Goal: Task Accomplishment & Management: Manage account settings

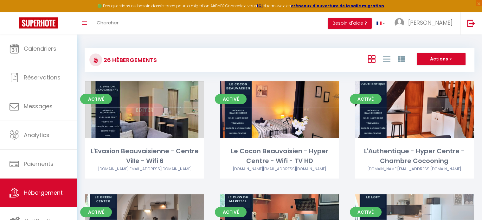
click at [147, 110] on link "Editer" at bounding box center [145, 110] width 38 height 13
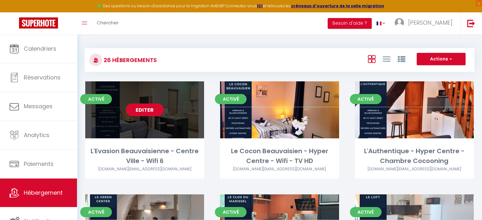
click at [146, 111] on link "Editer" at bounding box center [145, 110] width 38 height 13
select select "3"
select select "2"
select select "1"
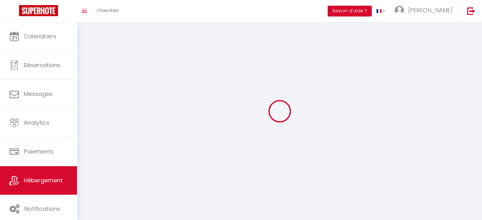
select select
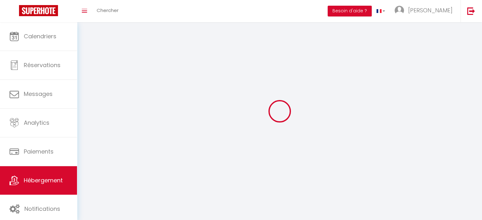
select select
checkbox input "false"
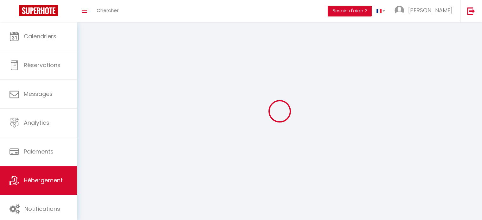
checkbox input "false"
select select
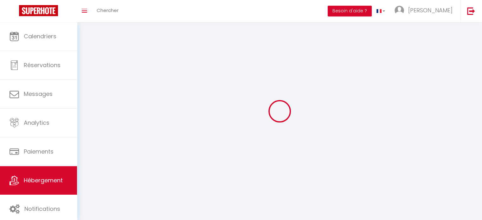
select select
checkbox input "false"
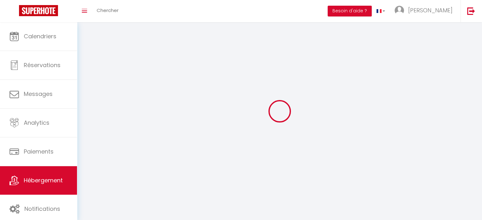
checkbox input "false"
select select
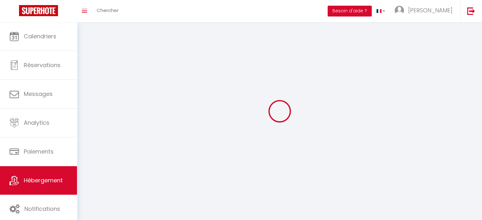
select select
select select "28"
select select
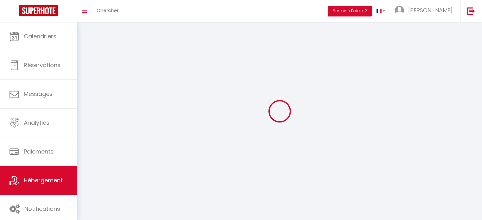
select select
checkbox input "false"
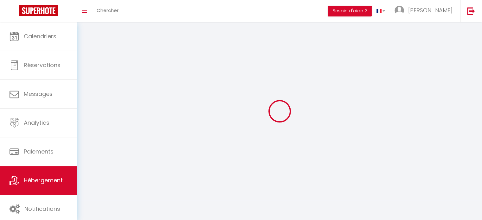
checkbox input "false"
select select
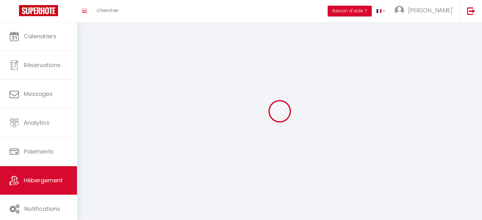
select select
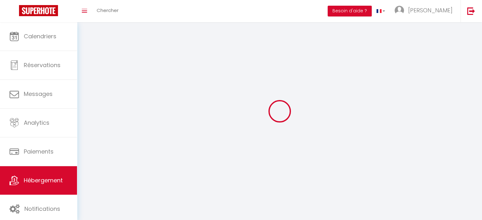
checkbox input "false"
select select
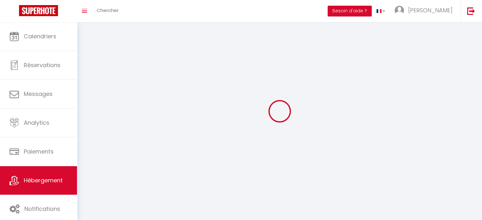
select select
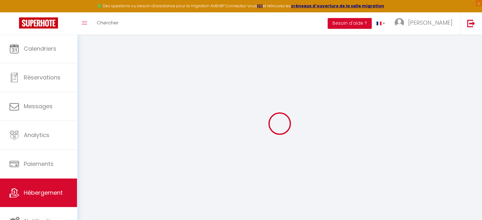
select select
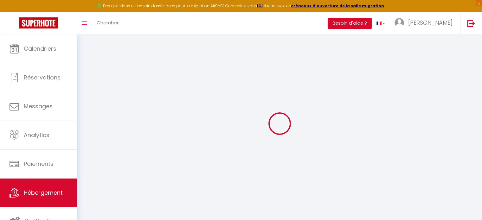
select select
checkbox input "false"
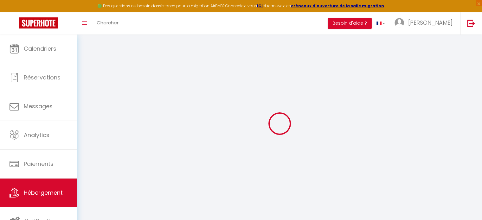
select select
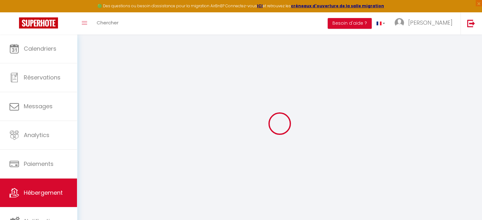
select select
checkbox input "false"
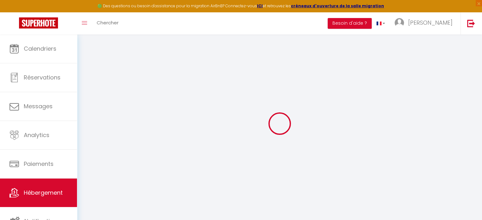
checkbox input "false"
select select
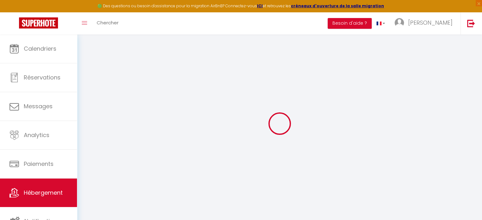
select select
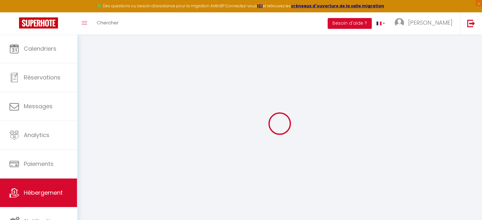
checkbox input "false"
select select
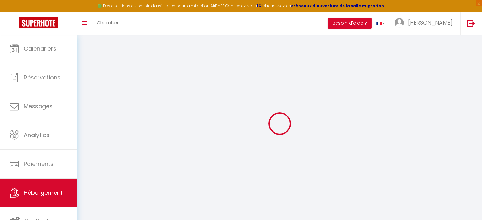
select select
type input "L'Evasion Beauvaisienne - Centre Ville - Wifi 6"
type input "[PERSON_NAME]"
type input "Deroy"
type input "[STREET_ADDRESS][PERSON_NAME]"
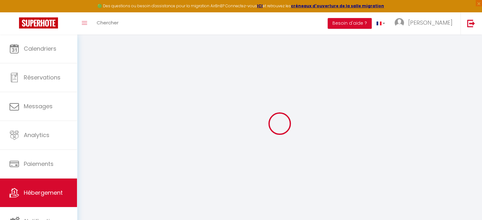
type input "60420"
type input "[PERSON_NAME]"
select select "2"
type input "60"
type input "40"
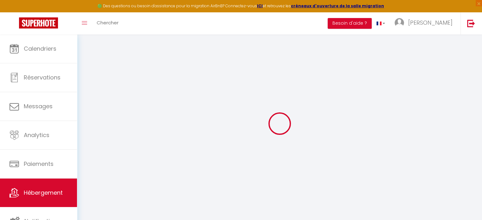
type input "5"
type input "2.98"
type input "300"
select select
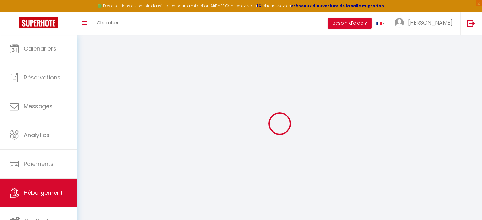
select select
type input "[STREET_ADDRESS]"
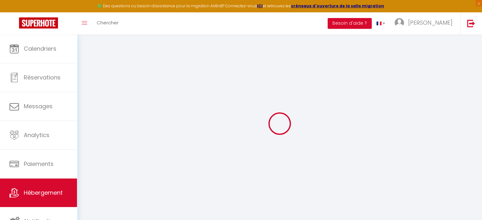
type input "60000"
type input "[GEOGRAPHIC_DATA]"
type input "[DOMAIN_NAME][EMAIL_ADDRESS][DOMAIN_NAME]"
select select "4470"
checkbox input "false"
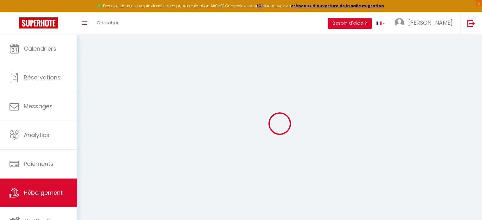
checkbox input "true"
checkbox input "false"
radio input "true"
type input "0"
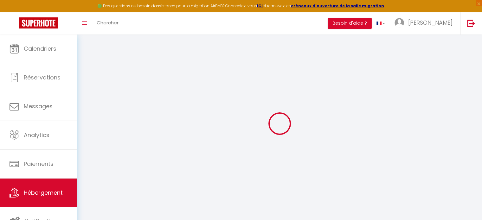
type input "0"
select select
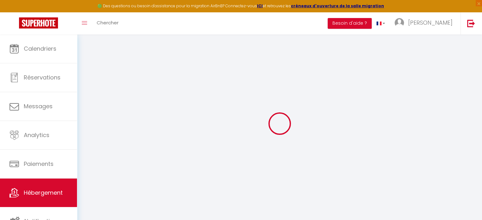
select select
checkbox input "false"
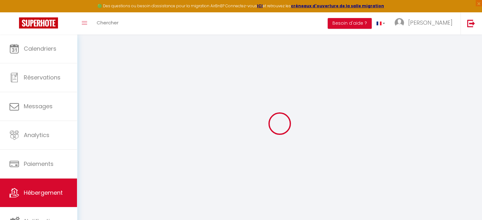
checkbox input "true"
checkbox input "false"
select select
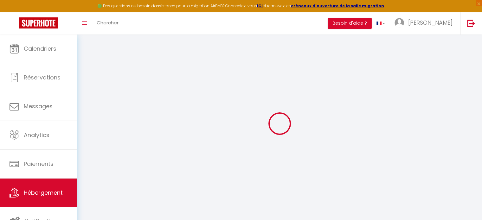
select select
checkbox input "false"
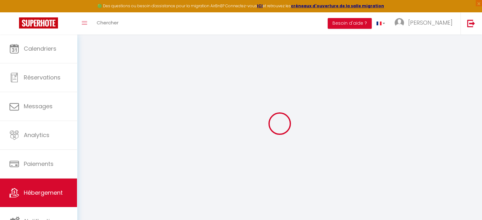
checkbox input "true"
checkbox input "false"
checkbox input "true"
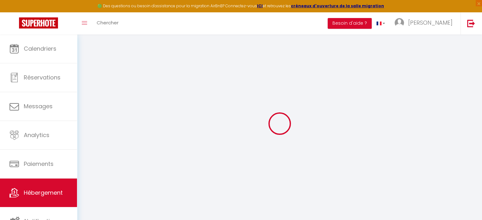
checkbox input "true"
checkbox input "false"
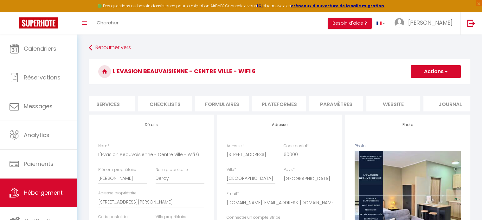
scroll to position [0, 181]
click at [388, 106] on li "website" at bounding box center [391, 104] width 54 height 16
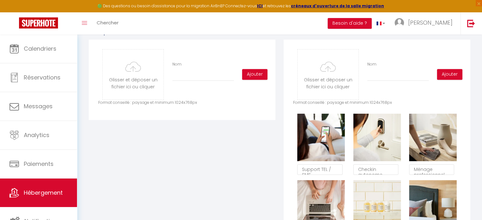
scroll to position [313, 0]
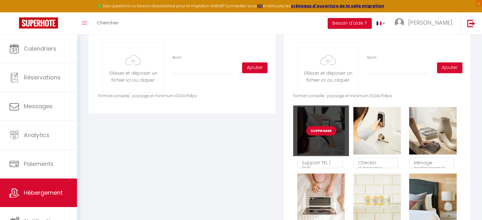
click at [325, 135] on button "Supprimer" at bounding box center [321, 131] width 30 height 10
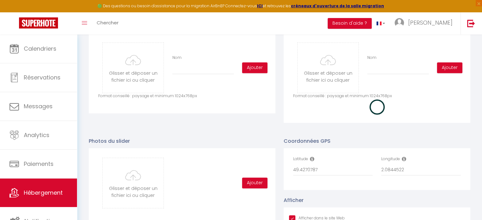
checkbox input "true"
checkbox input "false"
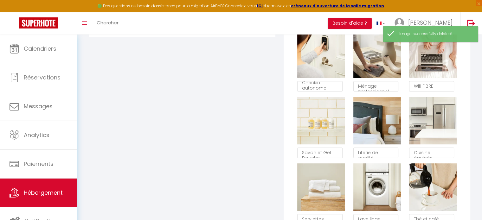
scroll to position [393, 0]
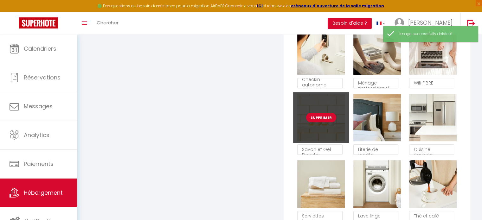
click at [322, 120] on button "Supprimer" at bounding box center [321, 118] width 30 height 10
checkbox input "true"
checkbox input "false"
checkbox input "true"
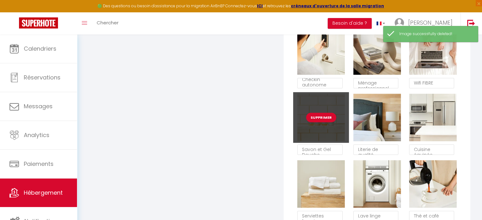
checkbox input "true"
checkbox input "false"
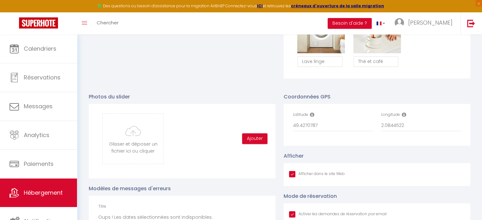
scroll to position [549, 0]
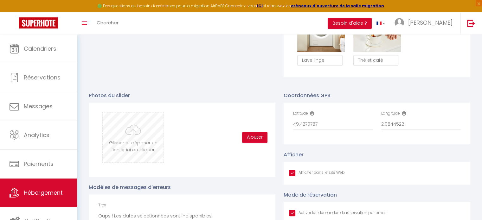
click at [138, 145] on input "file" at bounding box center [133, 138] width 61 height 50
type input "C:\fakepath\Copie de PHOTO ANNONCE 1.png"
checkbox input "true"
checkbox input "false"
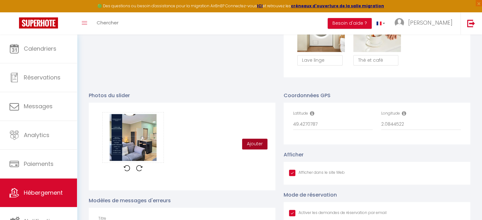
click at [254, 147] on button "Ajouter" at bounding box center [254, 144] width 25 height 11
checkbox input "true"
checkbox input "false"
checkbox input "true"
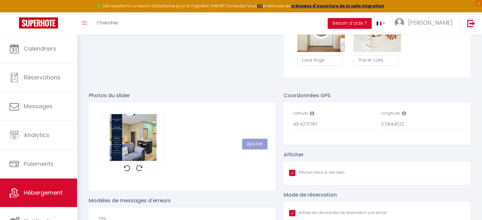
checkbox input "true"
checkbox input "false"
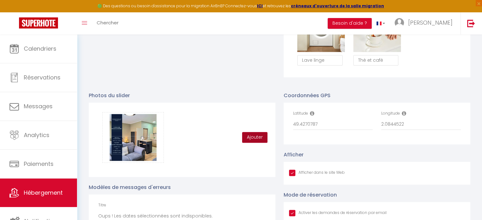
click at [249, 141] on button "Ajouter" at bounding box center [254, 137] width 25 height 11
checkbox input "true"
checkbox input "false"
checkbox input "true"
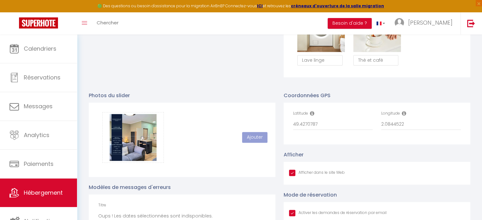
checkbox input "true"
checkbox input "false"
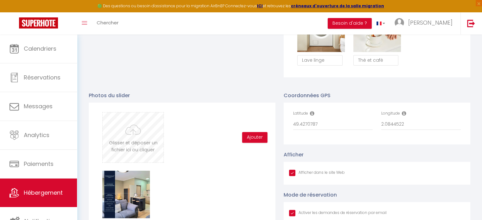
click at [134, 139] on input "file" at bounding box center [133, 138] width 61 height 50
type input "C:\fakepath\Copie de Copie de Mosaïque.png"
checkbox input "true"
checkbox input "false"
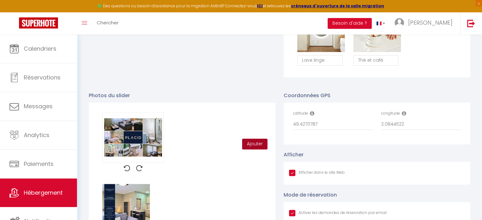
click at [251, 150] on button "Ajouter" at bounding box center [254, 144] width 25 height 11
checkbox input "true"
checkbox input "false"
checkbox input "true"
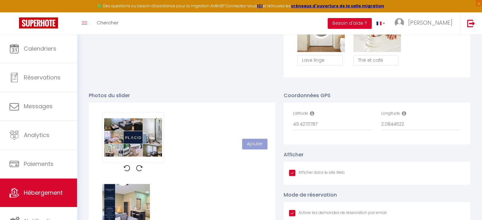
checkbox input "true"
checkbox input "false"
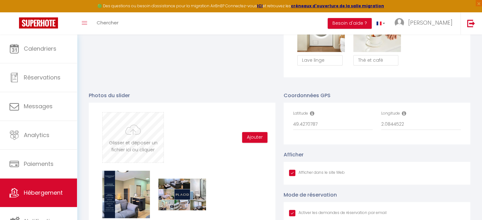
click at [143, 138] on input "file" at bounding box center [133, 138] width 61 height 50
type input "C:\fakepath\20250830_160903.jpg"
checkbox input "true"
checkbox input "false"
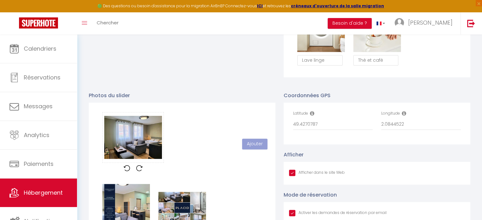
scroll to position [76, 0]
checkbox input "true"
checkbox input "false"
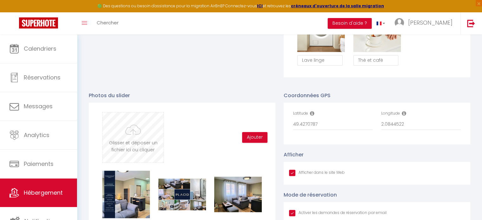
click at [132, 147] on input "file" at bounding box center [133, 138] width 61 height 50
type input "C:\fakepath\20250830_160919.jpg"
checkbox input "true"
checkbox input "false"
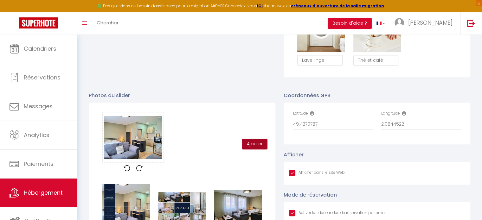
click at [250, 149] on button "Ajouter" at bounding box center [254, 144] width 25 height 11
checkbox input "true"
checkbox input "false"
checkbox input "true"
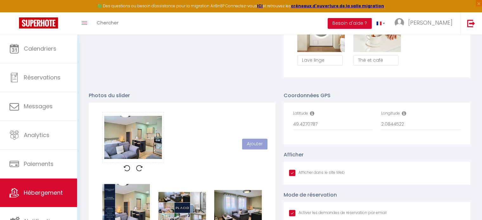
checkbox input "true"
checkbox input "false"
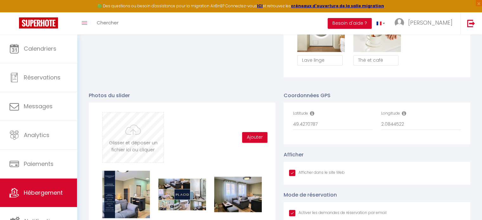
click at [120, 140] on input "file" at bounding box center [133, 138] width 61 height 50
type input "C:\fakepath\20250830_160803.jpg"
checkbox input "true"
checkbox input "false"
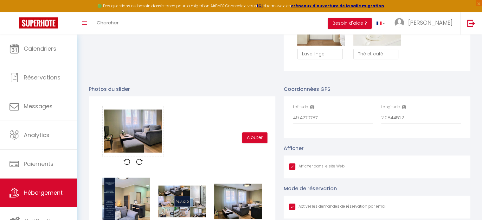
scroll to position [555, 0]
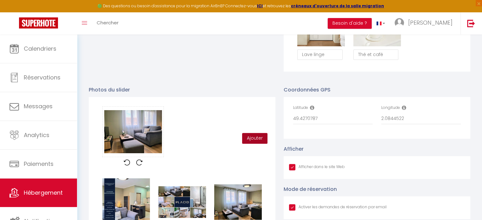
click at [251, 143] on button "Ajouter" at bounding box center [254, 138] width 25 height 11
checkbox input "true"
checkbox input "false"
checkbox input "true"
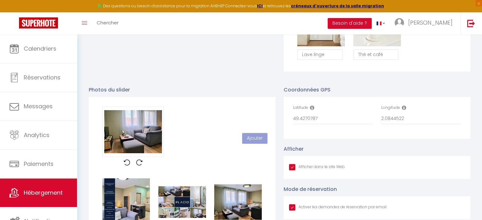
checkbox input "true"
checkbox input "false"
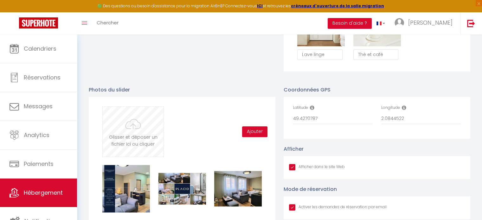
click at [135, 137] on input "file" at bounding box center [133, 132] width 61 height 50
type input "C:\fakepath\20250830_160603.jpg"
checkbox input "true"
checkbox input "false"
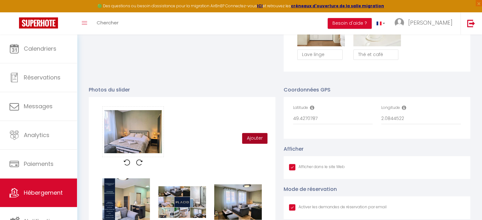
click at [259, 142] on button "Ajouter" at bounding box center [254, 138] width 25 height 11
checkbox input "true"
checkbox input "false"
checkbox input "true"
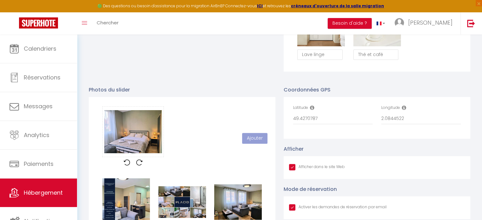
checkbox input "true"
checkbox input "false"
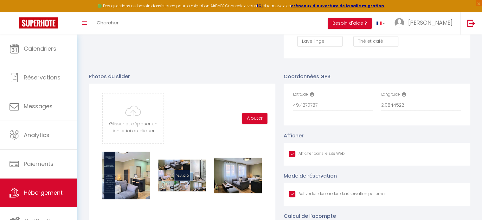
scroll to position [571, 0]
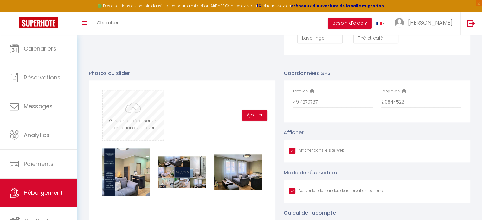
click at [126, 118] on input "file" at bounding box center [133, 115] width 61 height 50
type input "C:\fakepath\20250830_160346.jpg"
checkbox input "true"
checkbox input "false"
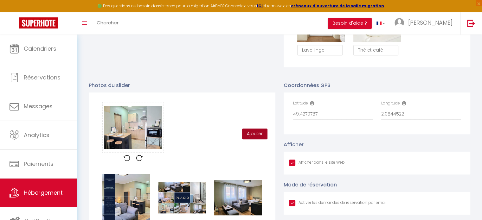
scroll to position [76, 0]
click at [249, 139] on button "Ajouter" at bounding box center [254, 134] width 25 height 11
checkbox input "true"
checkbox input "false"
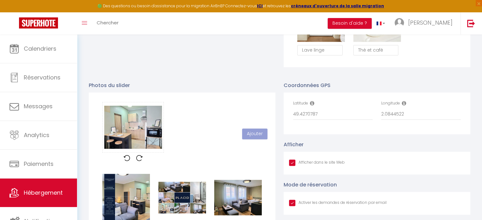
checkbox input "true"
checkbox input "false"
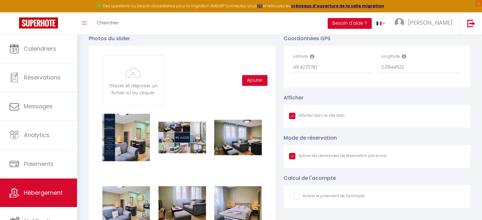
scroll to position [605, 0]
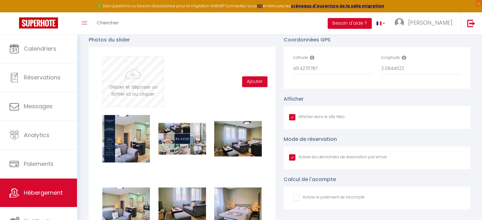
click at [131, 84] on input "file" at bounding box center [133, 82] width 61 height 50
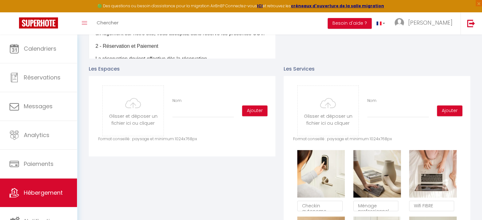
scroll to position [268, 0]
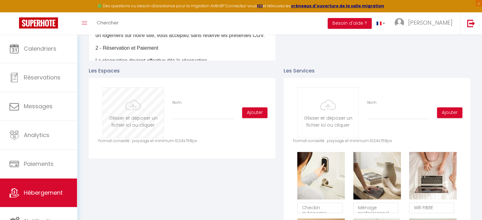
click at [121, 130] on input "file" at bounding box center [133, 113] width 61 height 50
type input "C:\fakepath\20250830_161433.jpg"
checkbox input "true"
checkbox input "false"
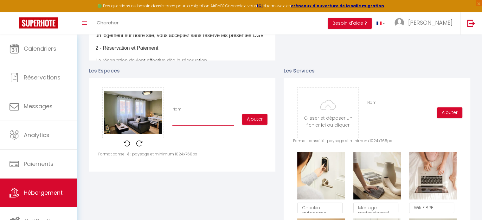
click at [205, 126] on input "Nom" at bounding box center [202, 120] width 61 height 11
type input "p"
checkbox input "true"
checkbox input "false"
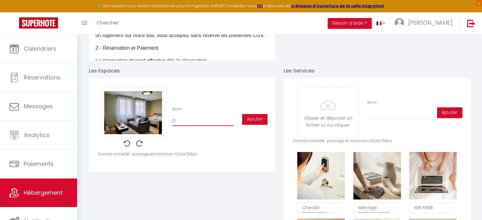
type input "pé"
checkbox input "true"
checkbox input "false"
type input "p"
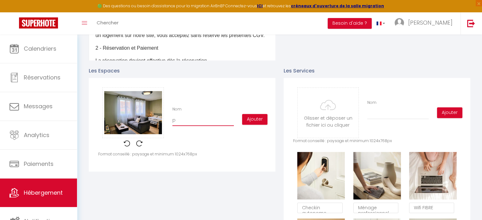
checkbox input "true"
checkbox input "false"
checkbox input "true"
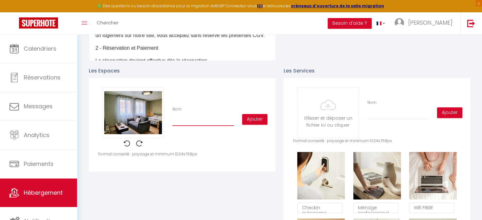
checkbox input "false"
type input "E"
checkbox input "true"
checkbox input "false"
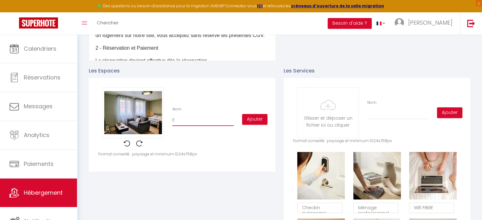
type input "Es"
checkbox input "true"
checkbox input "false"
type input "Esa"
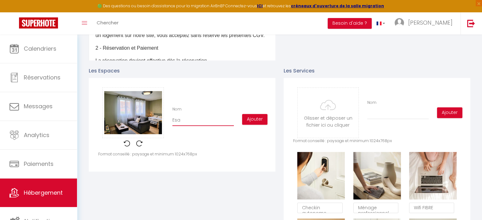
checkbox input "true"
checkbox input "false"
type input "Es"
checkbox input "true"
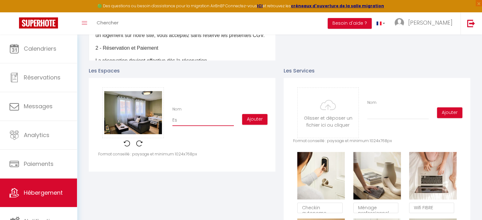
checkbox input "true"
checkbox input "false"
type input "Esp"
checkbox input "true"
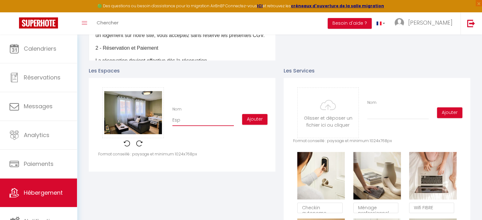
checkbox input "false"
type input "Espa"
checkbox input "true"
checkbox input "false"
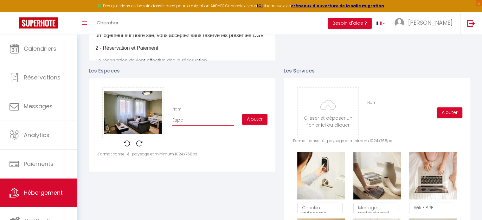
type input "Espac"
checkbox input "true"
checkbox input "false"
type input "Espace"
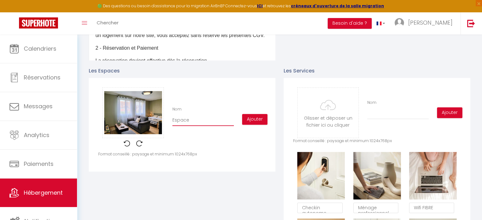
checkbox input "true"
checkbox input "false"
type input "Espace"
checkbox input "true"
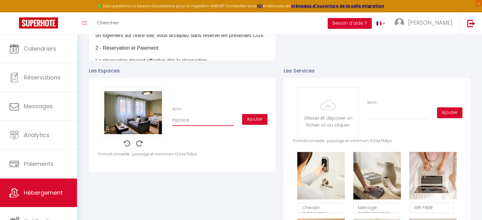
checkbox input "true"
checkbox input "false"
type input "Espace d"
checkbox input "true"
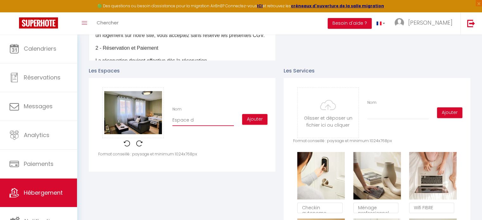
checkbox input "false"
type input "Espace de"
checkbox input "true"
checkbox input "false"
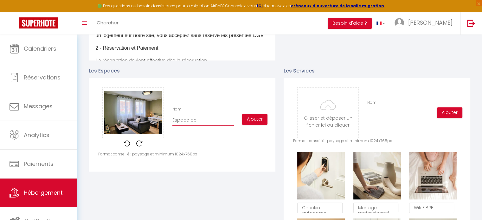
type input "Espace de"
checkbox input "true"
checkbox input "false"
type input "Espace de v"
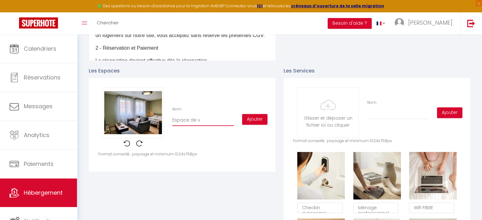
checkbox input "true"
checkbox input "false"
type input "Espace de vi"
checkbox input "true"
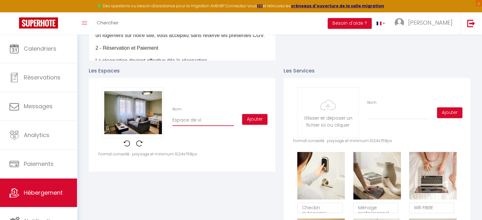
checkbox input "true"
checkbox input "false"
type input "Espace de vie"
checkbox input "true"
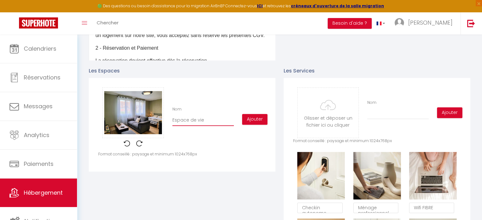
checkbox input "false"
type input "Espace de vie"
checkbox input "true"
checkbox input "false"
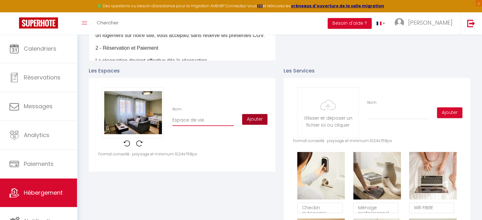
type input "Espace de vie"
click at [253, 125] on button "Ajouter" at bounding box center [254, 119] width 25 height 11
checkbox input "true"
checkbox input "false"
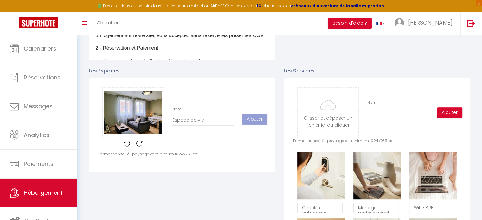
checkbox input "true"
checkbox input "false"
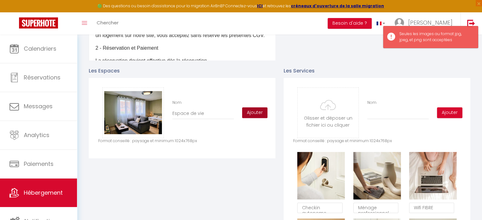
click at [256, 116] on button "Ajouter" at bounding box center [254, 112] width 25 height 11
checkbox input "true"
checkbox input "false"
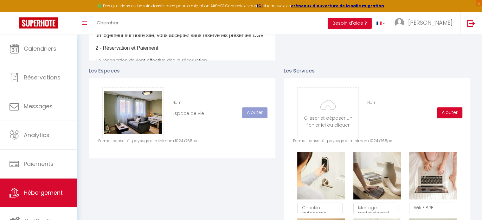
checkbox input "true"
checkbox input "false"
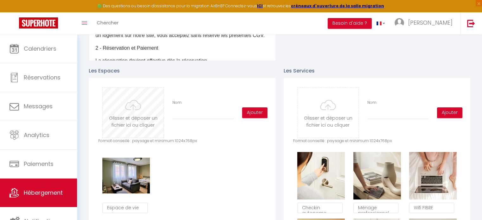
click at [140, 109] on input "file" at bounding box center [133, 113] width 61 height 50
type input "C:\fakepath\20250830_161814.jpg"
checkbox input "true"
checkbox input "false"
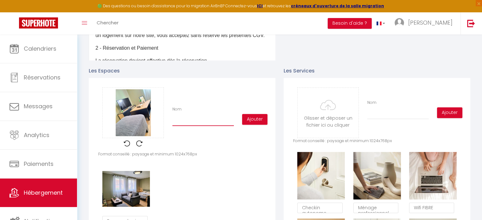
click at [198, 125] on input "Nom" at bounding box center [202, 120] width 61 height 11
type input "T"
checkbox input "true"
checkbox input "false"
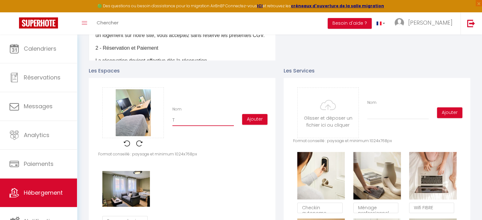
type input "TV"
checkbox input "true"
checkbox input "false"
type input "TV"
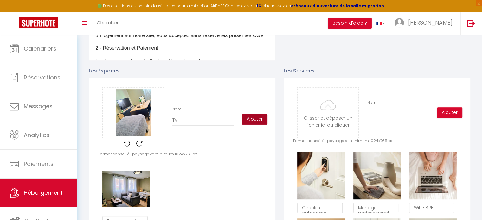
click at [252, 125] on button "Ajouter" at bounding box center [254, 119] width 25 height 11
checkbox input "true"
checkbox input "false"
checkbox input "true"
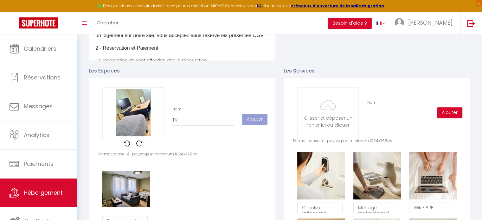
checkbox input "true"
checkbox input "false"
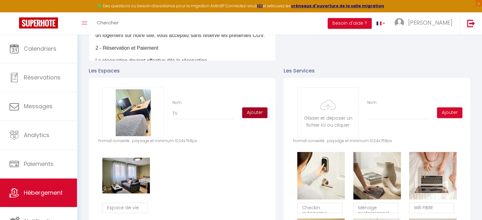
click at [254, 118] on button "Ajouter" at bounding box center [254, 112] width 25 height 11
checkbox input "true"
checkbox input "false"
checkbox input "true"
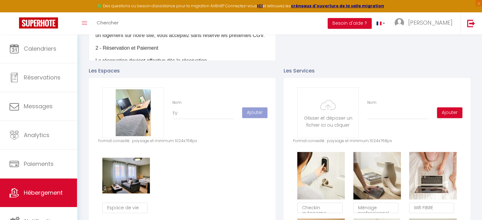
checkbox input "true"
checkbox input "false"
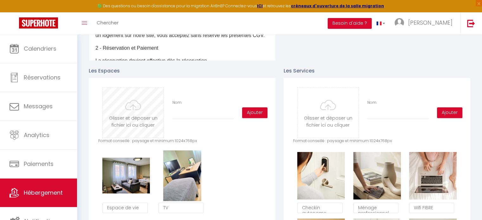
click at [117, 114] on input "file" at bounding box center [133, 113] width 61 height 50
type input "C:\fakepath\20250830_160803.jpg"
checkbox input "true"
checkbox input "false"
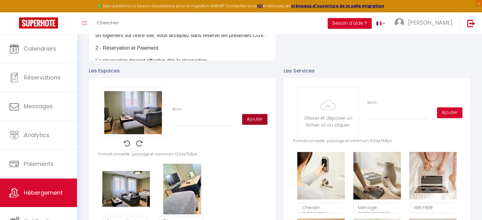
drag, startPoint x: 254, startPoint y: 124, endPoint x: 194, endPoint y: 126, distance: 59.9
click at [194, 126] on div "Glisser et déposer un fichier ici ou cliquer Ooops, something wrong happened. R…" at bounding box center [182, 119] width 168 height 64
click at [194, 126] on input "Nom" at bounding box center [202, 120] width 61 height 11
type input "S"
checkbox input "true"
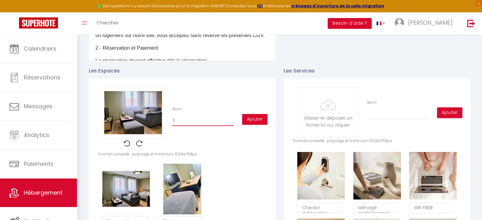
checkbox input "true"
checkbox input "false"
type input "Sa"
checkbox input "true"
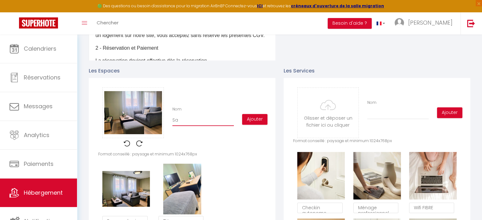
checkbox input "false"
type input "Sal"
checkbox input "true"
checkbox input "false"
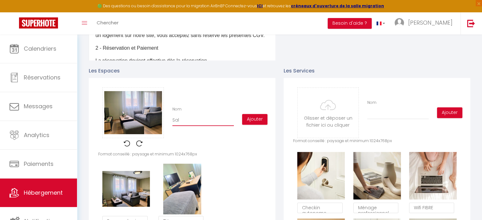
type input "Salo"
checkbox input "true"
checkbox input "false"
type input "Salon"
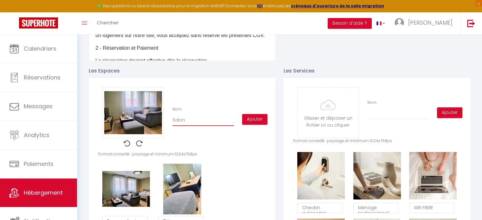
checkbox input "true"
checkbox input "false"
type input "Salon"
click at [253, 124] on button "Ajouter" at bounding box center [254, 119] width 25 height 11
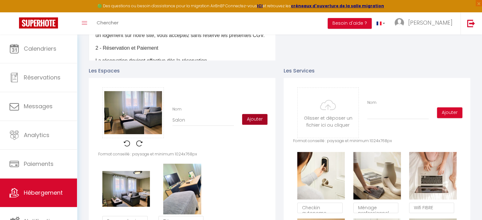
checkbox input "true"
checkbox input "false"
checkbox input "true"
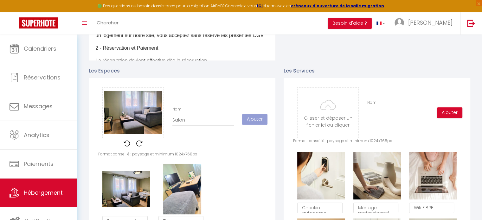
checkbox input "false"
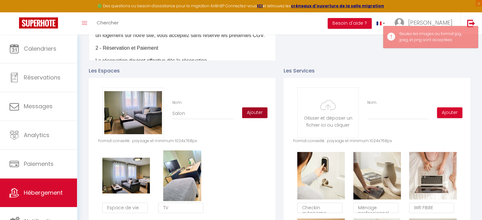
click at [253, 118] on button "Ajouter" at bounding box center [254, 112] width 25 height 11
checkbox input "true"
checkbox input "false"
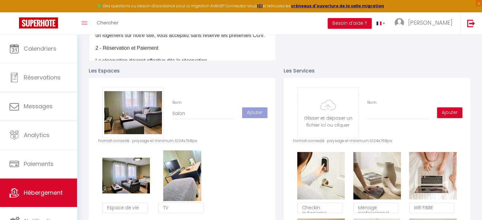
checkbox input "true"
checkbox input "false"
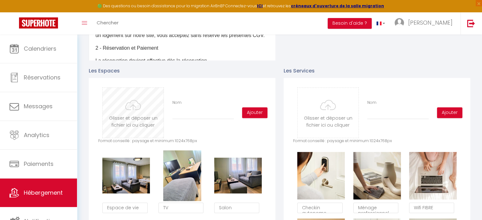
click at [138, 118] on input "file" at bounding box center [133, 113] width 61 height 50
type input "C:\fakepath\20250830_161121.jpg"
checkbox input "true"
checkbox input "false"
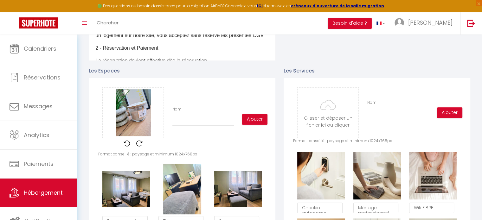
scroll to position [76, 0]
click at [191, 125] on input "Nom" at bounding box center [202, 120] width 61 height 11
type input "D"
checkbox input "true"
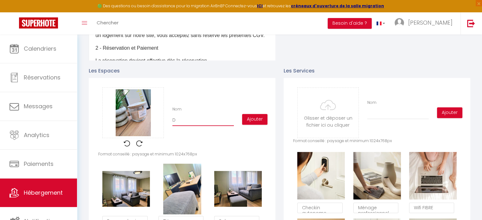
checkbox input "false"
type input "Dé"
checkbox input "true"
checkbox input "false"
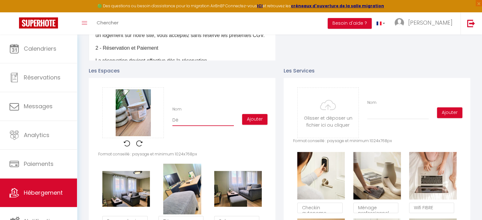
type input "Déc"
checkbox input "true"
checkbox input "false"
type input "Déco"
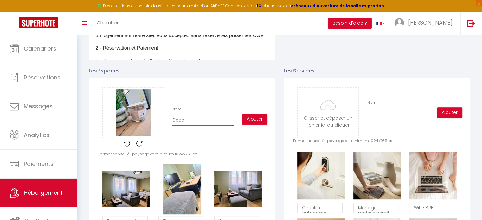
checkbox input "true"
checkbox input "false"
type input "Décor"
checkbox input "true"
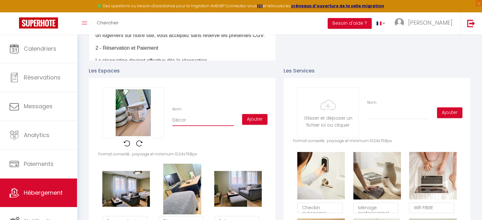
checkbox input "true"
checkbox input "false"
type input "Décora"
checkbox input "true"
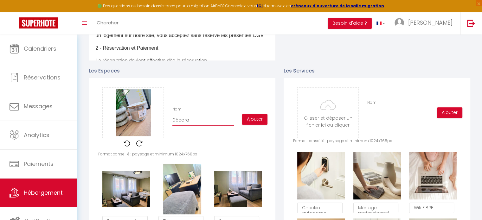
checkbox input "false"
type input "Décorat"
checkbox input "true"
checkbox input "false"
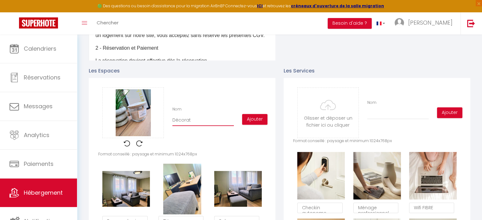
type input "Décorati"
checkbox input "true"
checkbox input "false"
type input "Décoratio"
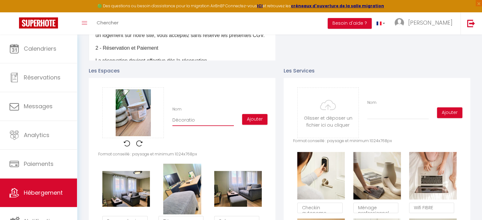
checkbox input "true"
checkbox input "false"
type input "Décoration"
checkbox input "true"
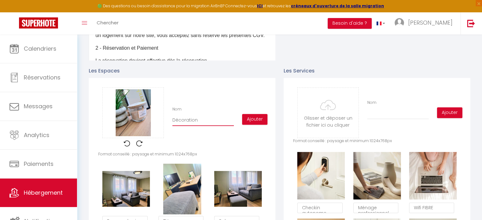
checkbox input "true"
checkbox input "false"
type input "Décoration"
click at [257, 125] on button "Ajouter" at bounding box center [254, 119] width 25 height 11
checkbox input "true"
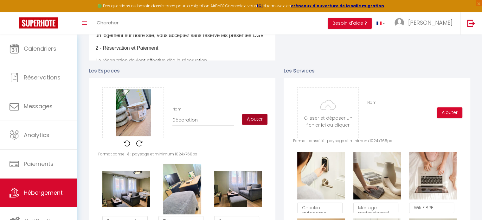
checkbox input "true"
checkbox input "false"
checkbox input "true"
checkbox input "false"
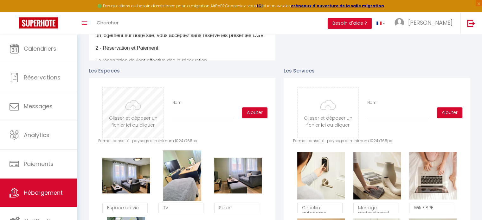
click at [128, 121] on input "file" at bounding box center [133, 113] width 61 height 50
type input "C:\fakepath\20250830_160919.jpg"
checkbox input "true"
checkbox input "false"
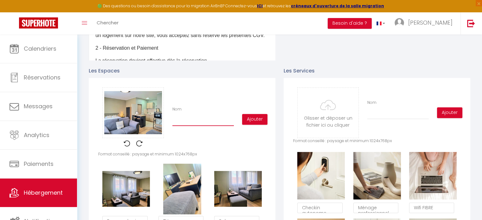
click at [194, 125] on input "Nom" at bounding box center [202, 120] width 61 height 11
type input "P"
checkbox input "true"
checkbox input "false"
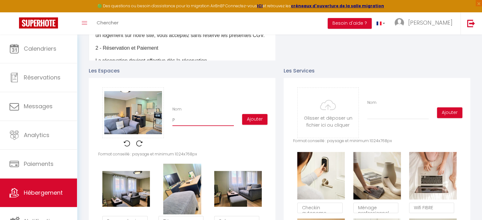
type input "Pi"
checkbox input "true"
checkbox input "false"
type input "Pié"
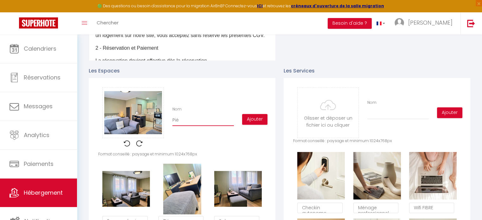
checkbox input "true"
checkbox input "false"
type input "Piéc"
checkbox input "true"
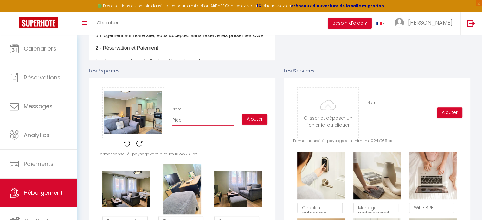
checkbox input "true"
checkbox input "false"
type input "Piéce"
checkbox input "true"
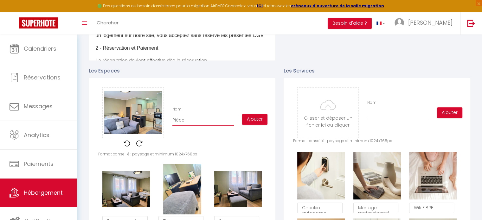
checkbox input "false"
type input "Piéce"
checkbox input "true"
checkbox input "false"
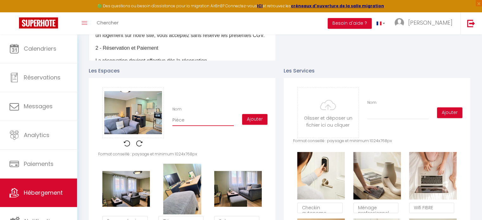
type input "Piéce"
checkbox input "true"
checkbox input "false"
type input "Piéc"
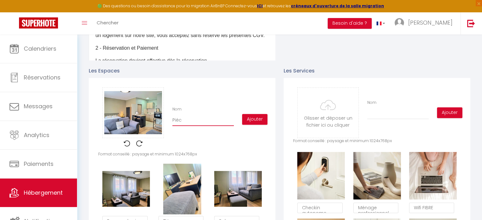
checkbox input "true"
checkbox input "false"
type input "Pié"
checkbox input "true"
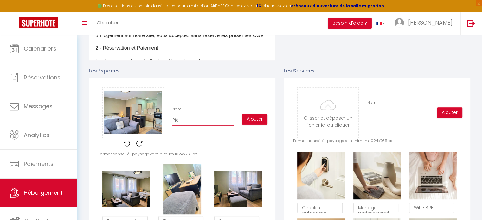
checkbox input "true"
checkbox input "false"
type input "Pi"
checkbox input "true"
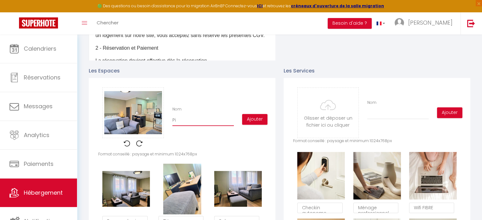
checkbox input "false"
type input "Piè"
checkbox input "true"
checkbox input "false"
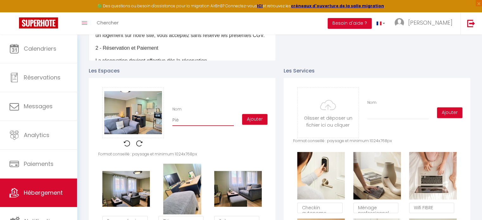
type input "Pièc"
checkbox input "true"
checkbox input "false"
type input "Pièce"
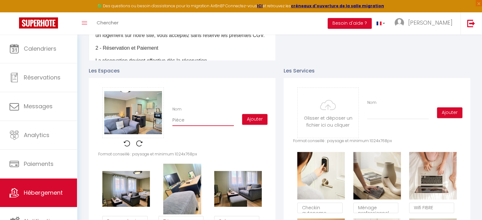
checkbox input "true"
checkbox input "false"
type input "Pièce"
checkbox input "true"
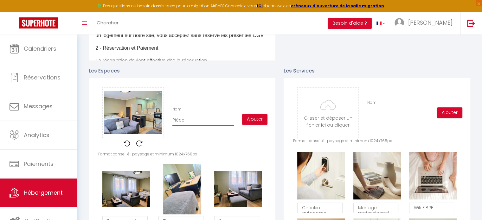
checkbox input "true"
checkbox input "false"
type input "Pièce à"
checkbox input "true"
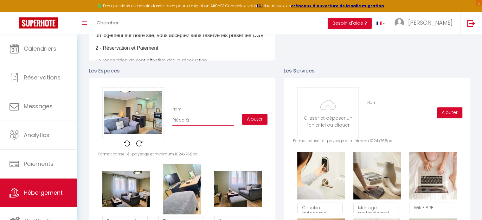
checkbox input "false"
type input "Pièce à"
checkbox input "true"
checkbox input "false"
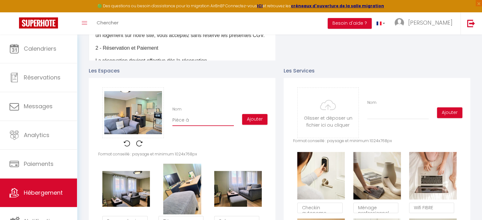
type input "Pièce à v"
checkbox input "true"
checkbox input "false"
type input "Pièce à vi"
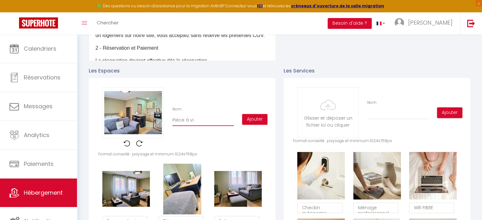
checkbox input "true"
checkbox input "false"
type input "Pièce à viv"
checkbox input "true"
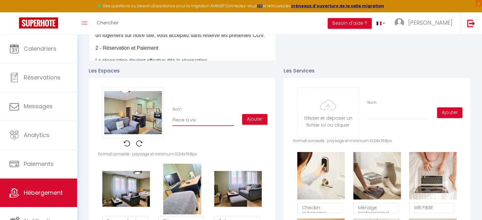
checkbox input "true"
checkbox input "false"
type input "Pièce à vivr"
checkbox input "true"
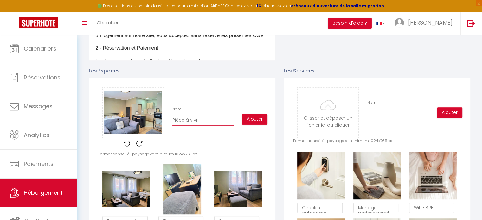
checkbox input "false"
type input "Pièce à vivre"
checkbox input "true"
checkbox input "false"
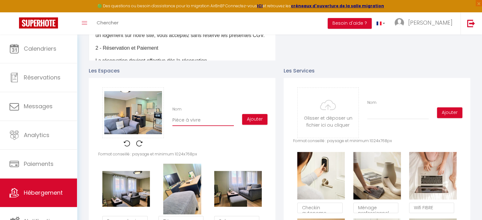
type input "Pièce à vivr"
checkbox input "true"
checkbox input "false"
type input "Pièce à viv"
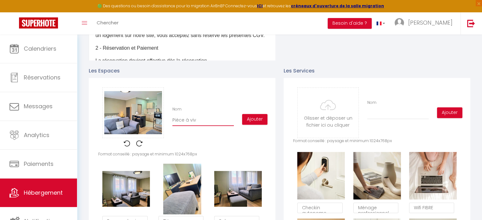
checkbox input "true"
checkbox input "false"
type input "Pièce à vi"
checkbox input "true"
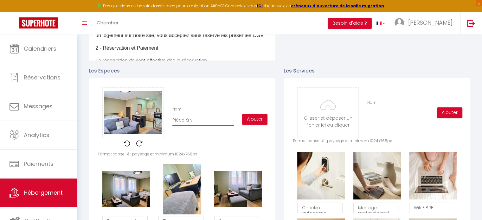
checkbox input "true"
checkbox input "false"
type input "Pièce à v"
checkbox input "true"
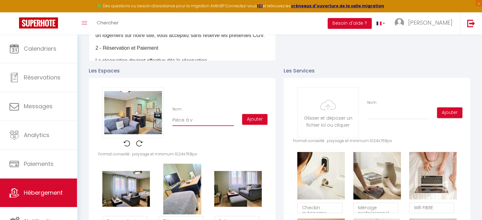
checkbox input "false"
type input "Pièce à"
checkbox input "true"
checkbox input "false"
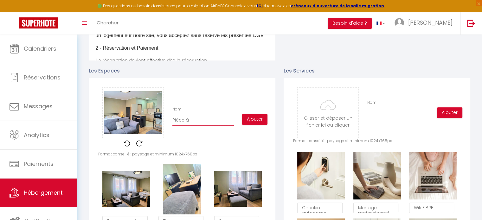
type input "Pièce à"
checkbox input "true"
checkbox input "false"
type input "Pièce"
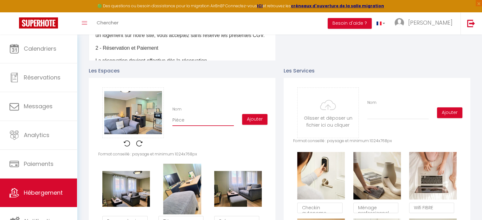
checkbox input "true"
checkbox input "false"
type input "Pièce"
checkbox input "true"
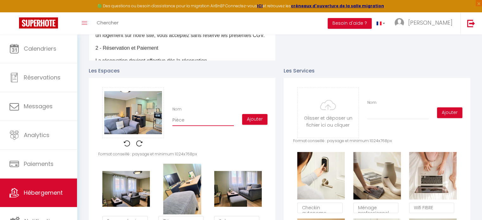
checkbox input "true"
checkbox input "false"
type input "Pièc"
checkbox input "true"
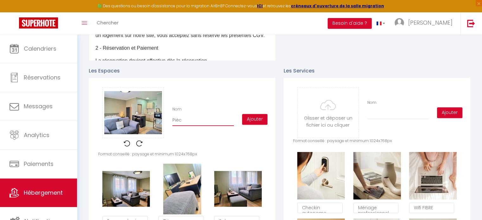
checkbox input "false"
type input "Piè"
checkbox input "true"
checkbox input "false"
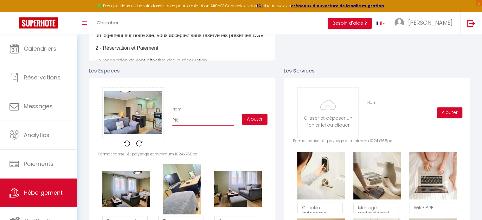
type input "Pi"
checkbox input "true"
checkbox input "false"
type input "P"
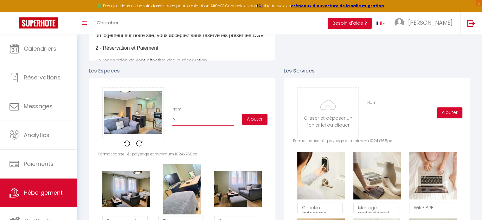
checkbox input "true"
checkbox input "false"
checkbox input "true"
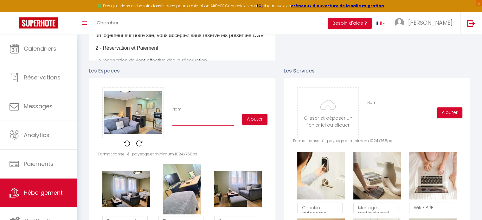
checkbox input "false"
type input "E"
checkbox input "true"
checkbox input "false"
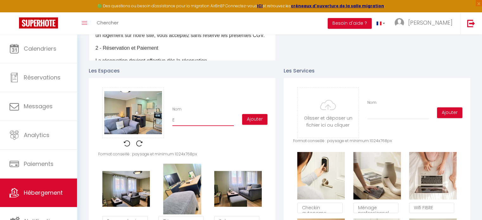
type input "Es"
checkbox input "true"
checkbox input "false"
type input "Esp"
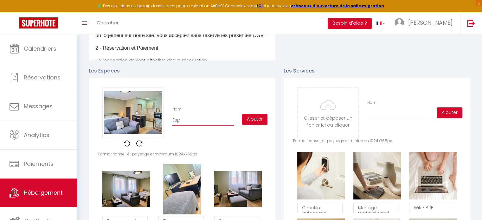
checkbox input "true"
click at [254, 125] on button "Ajouter" at bounding box center [254, 119] width 25 height 11
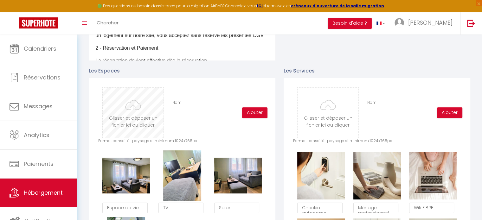
click at [140, 119] on input "file" at bounding box center [133, 113] width 61 height 50
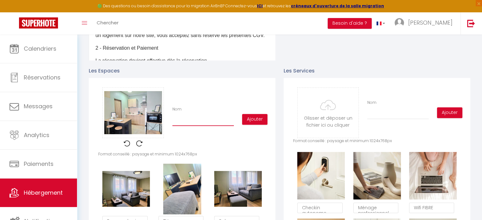
click at [193, 123] on input "Nom" at bounding box center [202, 120] width 61 height 11
click at [253, 125] on button "Ajouter" at bounding box center [254, 119] width 25 height 11
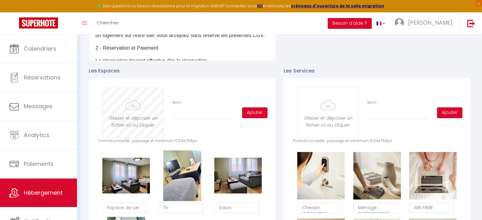
click at [132, 118] on input "file" at bounding box center [133, 113] width 61 height 50
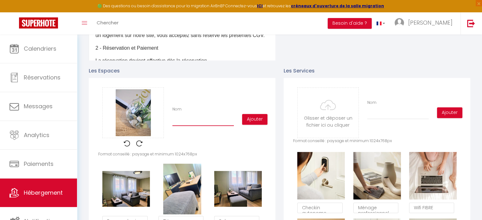
click at [198, 126] on input "Nom" at bounding box center [202, 120] width 61 height 11
click at [254, 125] on button "Ajouter" at bounding box center [254, 119] width 25 height 11
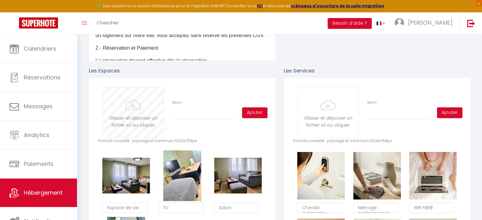
click at [123, 126] on input "file" at bounding box center [133, 113] width 61 height 50
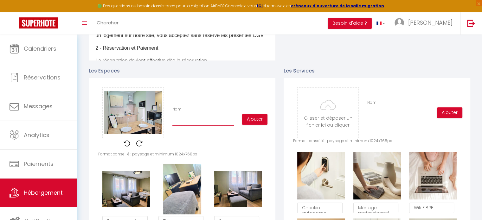
click at [189, 125] on input "Nom" at bounding box center [202, 120] width 61 height 11
click at [249, 125] on button "Ajouter" at bounding box center [254, 119] width 25 height 11
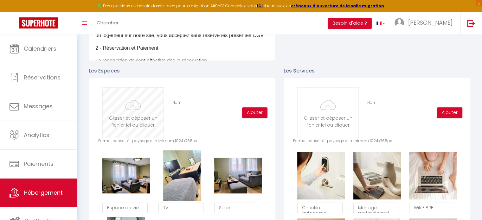
click at [132, 115] on input "file" at bounding box center [133, 113] width 61 height 50
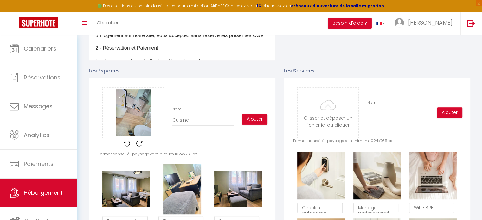
scroll to position [76, 0]
type input "Cuisine"
click at [245, 125] on button "Ajouter" at bounding box center [254, 119] width 25 height 11
checkbox input "true"
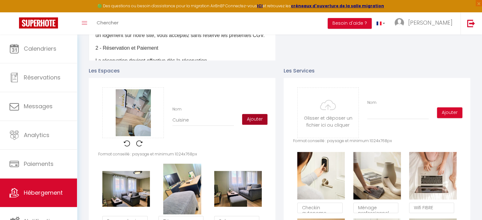
checkbox input "false"
checkbox input "true"
checkbox input "false"
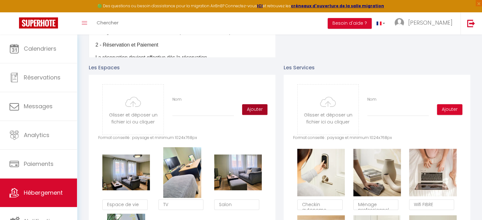
scroll to position [271, 0]
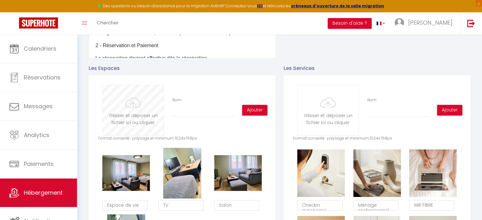
click at [135, 117] on input "file" at bounding box center [133, 110] width 61 height 50
type input "C:\fakepath\20250830_161747.jpg"
checkbox input "true"
checkbox input "false"
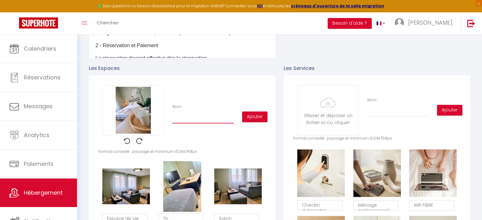
click at [198, 123] on input "Nom" at bounding box center [202, 117] width 61 height 11
type input "L"
checkbox input "true"
checkbox input "false"
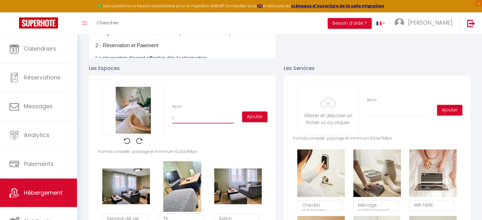
type input "Li"
checkbox input "true"
checkbox input "false"
type input "Lit"
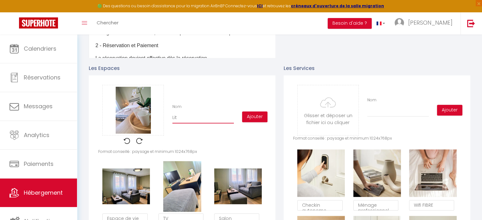
checkbox input "true"
checkbox input "false"
type input "Lit"
click at [252, 122] on button "Ajouter" at bounding box center [254, 117] width 25 height 11
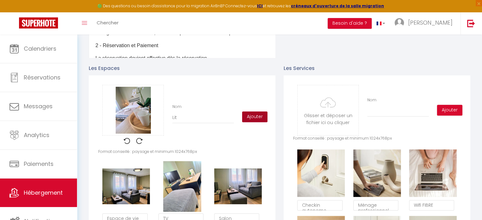
checkbox input "true"
checkbox input "false"
checkbox input "true"
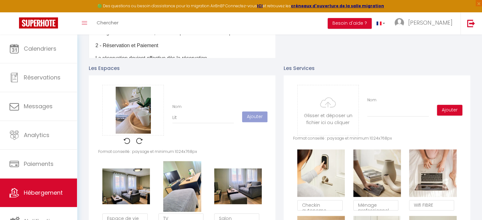
checkbox input "false"
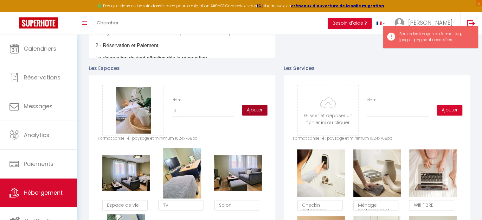
click at [257, 114] on button "Ajouter" at bounding box center [254, 110] width 25 height 11
checkbox input "true"
checkbox input "false"
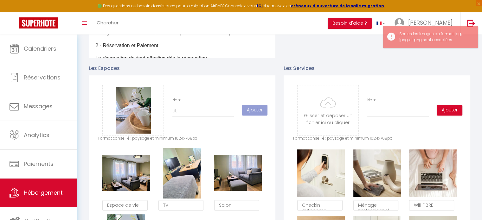
checkbox input "true"
checkbox input "false"
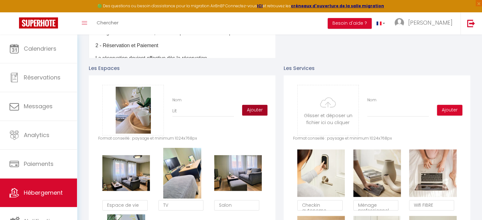
click at [251, 113] on button "Ajouter" at bounding box center [254, 110] width 25 height 11
checkbox input "true"
checkbox input "false"
checkbox input "true"
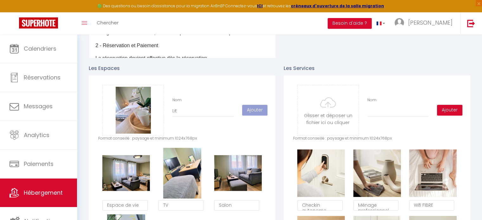
checkbox input "true"
checkbox input "false"
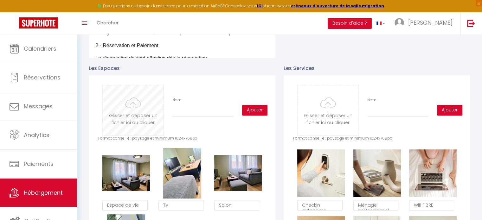
click at [123, 117] on input "file" at bounding box center [133, 110] width 61 height 50
type input "C:\fakepath\20250830_161741.jpg"
checkbox input "true"
checkbox input "false"
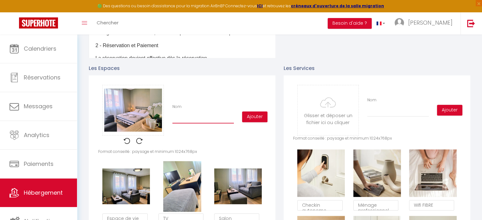
click at [195, 124] on input "Nom" at bounding box center [202, 117] width 61 height 11
type input "L"
checkbox input "true"
checkbox input "false"
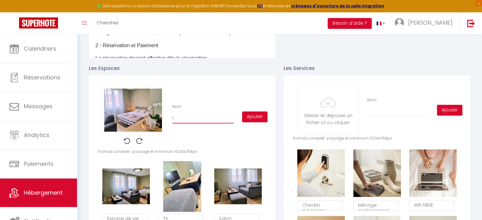
type input "Li"
checkbox input "true"
checkbox input "false"
type input "Lit"
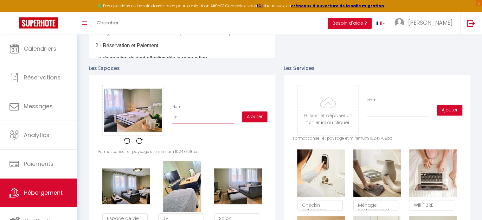
checkbox input "true"
checkbox input "false"
type input "Lit"
click at [262, 122] on button "Ajouter" at bounding box center [254, 117] width 25 height 11
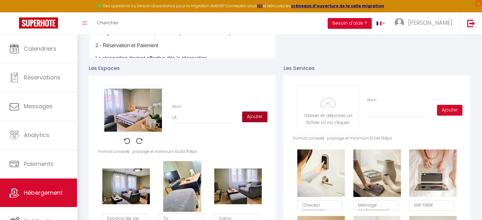
checkbox input "true"
checkbox input "false"
checkbox input "true"
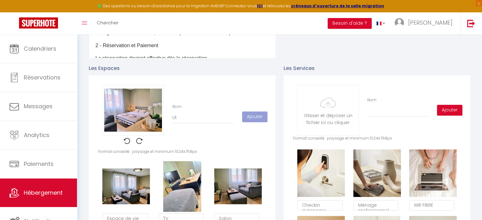
checkbox input "false"
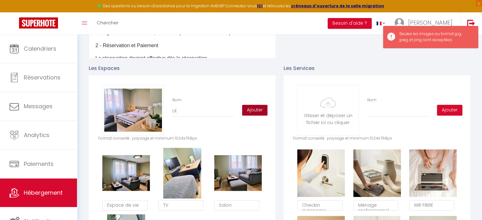
click at [255, 116] on button "Ajouter" at bounding box center [254, 110] width 25 height 11
checkbox input "true"
checkbox input "false"
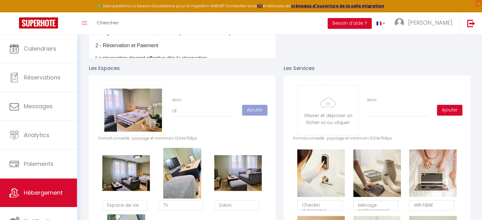
checkbox input "true"
checkbox input "false"
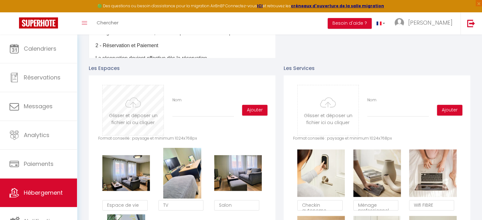
click at [137, 117] on input "file" at bounding box center [133, 110] width 61 height 50
type input "C:\fakepath\20250830_160632.jpg"
checkbox input "true"
checkbox input "false"
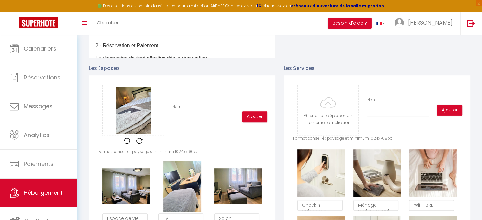
click at [202, 124] on input "Nom" at bounding box center [202, 117] width 61 height 11
type input "S"
checkbox input "true"
checkbox input "false"
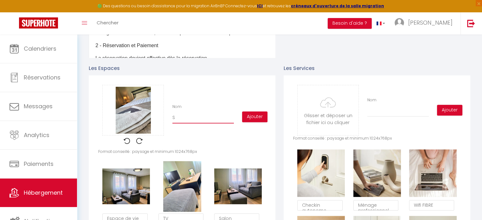
type input "SQ"
checkbox input "true"
checkbox input "false"
type input "SQe"
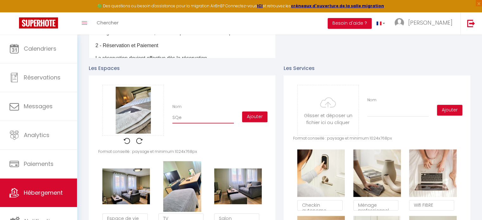
checkbox input "true"
checkbox input "false"
type input "SQer"
checkbox input "true"
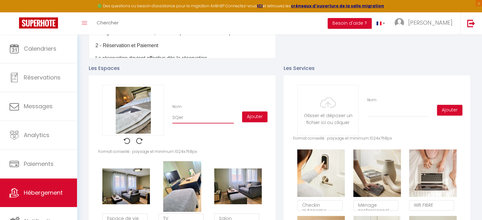
checkbox input "true"
checkbox input "false"
type input "SQerv"
checkbox input "true"
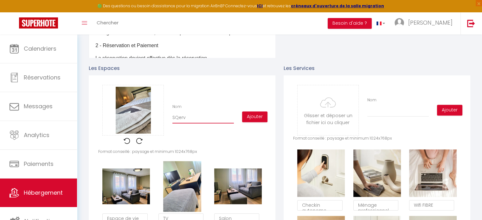
checkbox input "false"
type input "SQervi"
checkbox input "true"
checkbox input "false"
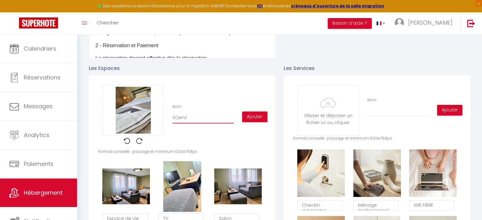
type input "SQervie"
checkbox input "true"
checkbox input "false"
type input "SQerviet"
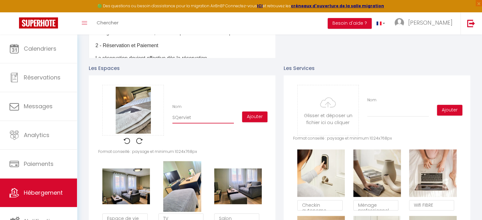
checkbox input "true"
checkbox input "false"
type input "SQerviett"
checkbox input "true"
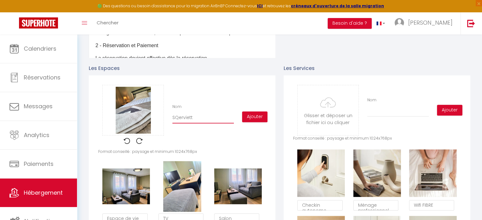
checkbox input "true"
checkbox input "false"
type input "SQerviette"
checkbox input "true"
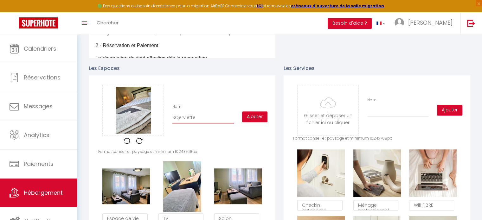
checkbox input "false"
type input "SQerviettes"
checkbox input "true"
checkbox input "false"
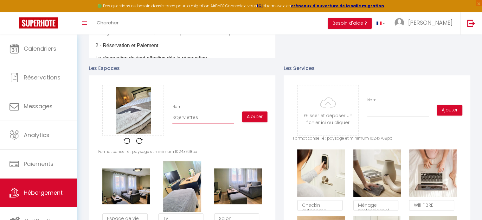
type input "Serviettes"
checkbox input "true"
checkbox input "false"
type input "Serviettes"
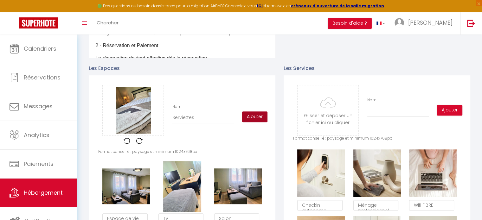
click at [249, 121] on button "Ajouter" at bounding box center [254, 117] width 25 height 11
checkbox input "true"
checkbox input "false"
checkbox input "true"
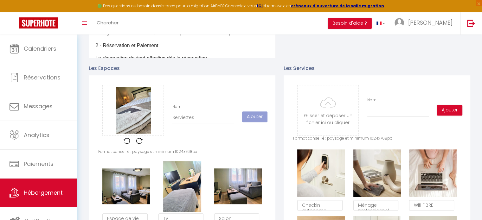
checkbox input "true"
checkbox input "false"
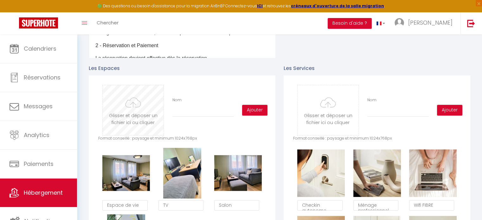
click at [143, 118] on input "file" at bounding box center [133, 110] width 61 height 50
type input "C:\fakepath\20250830_160613.jpg"
checkbox input "true"
checkbox input "false"
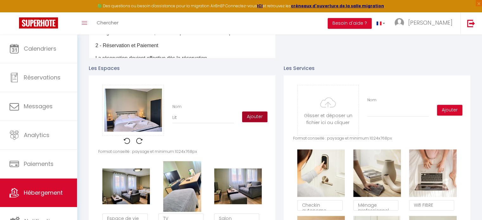
scroll to position [76, 0]
type input "Lit"
click at [249, 122] on button "Ajouter" at bounding box center [254, 117] width 25 height 11
checkbox input "true"
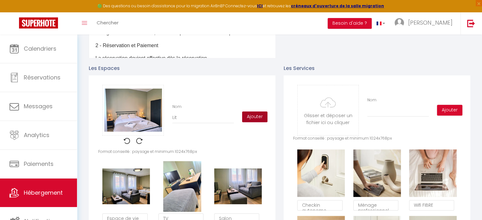
checkbox input "false"
checkbox input "true"
checkbox input "false"
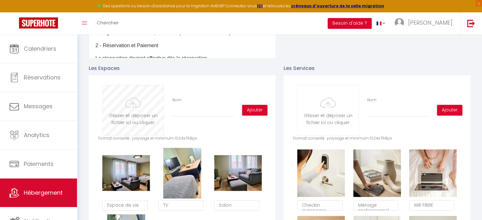
click at [141, 122] on input "file" at bounding box center [133, 110] width 61 height 50
type input "C:\fakepath\20250830_160943.jpg"
checkbox input "true"
checkbox input "false"
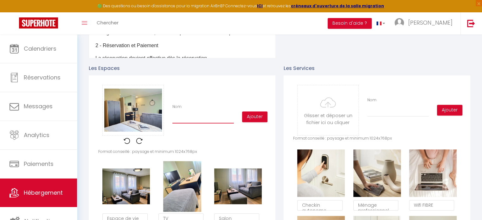
click at [198, 123] on input "Nom" at bounding box center [202, 117] width 61 height 11
type input "Z"
checkbox input "true"
checkbox input "false"
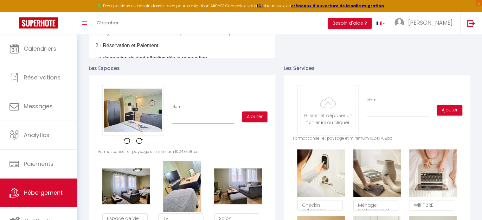
checkbox input "true"
checkbox input "false"
type input "E"
checkbox input "true"
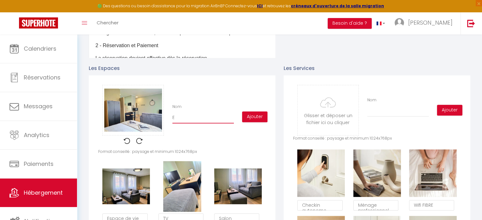
checkbox input "true"
checkbox input "false"
type input "Es"
checkbox input "true"
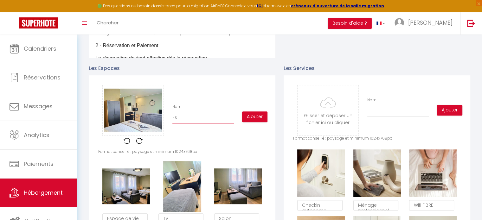
checkbox input "false"
type input "Esa"
checkbox input "true"
checkbox input "false"
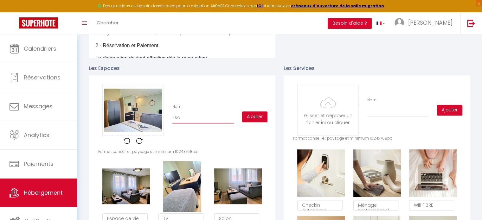
type input "Es"
checkbox input "true"
checkbox input "false"
type input "Esp"
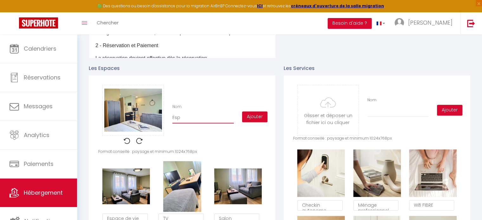
checkbox input "true"
checkbox input "false"
type input "Espa"
checkbox input "true"
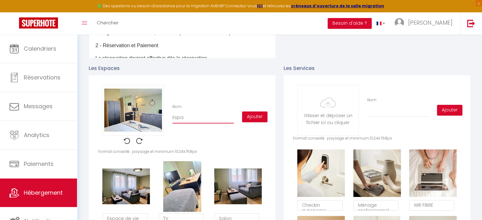
checkbox input "true"
checkbox input "false"
type input "Espac"
checkbox input "true"
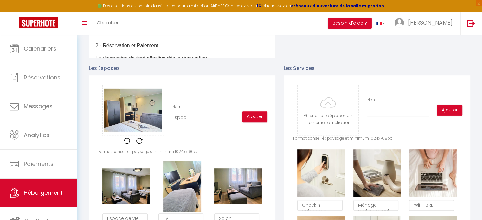
checkbox input "false"
type input "Espace"
checkbox input "true"
checkbox input "false"
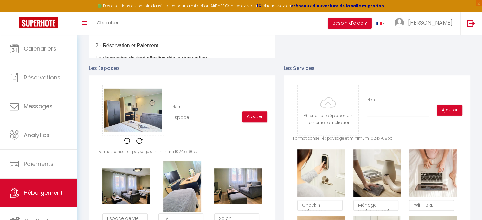
type input "Espace"
checkbox input "true"
checkbox input "false"
type input "Espace d"
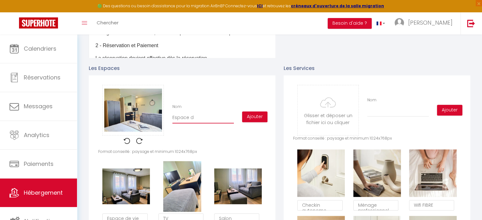
checkbox input "true"
checkbox input "false"
type input "Espace de"
checkbox input "true"
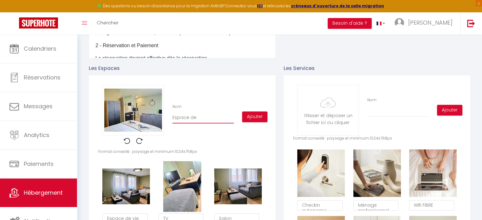
checkbox input "true"
checkbox input "false"
type input "Espace de"
checkbox input "true"
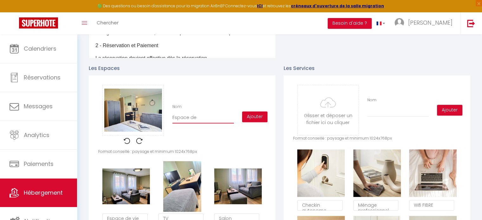
checkbox input "false"
type input "Espace de v"
checkbox input "true"
checkbox input "false"
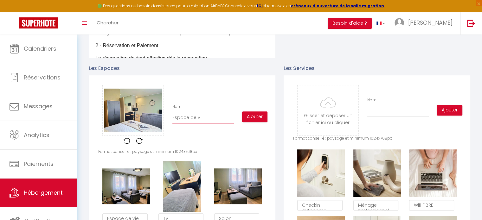
type input "Espace de vi"
checkbox input "true"
checkbox input "false"
type input "Espace de vie"
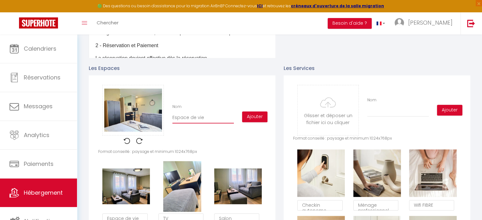
checkbox input "true"
checkbox input "false"
type input "Espace de vie"
click at [252, 122] on button "Ajouter" at bounding box center [254, 117] width 25 height 11
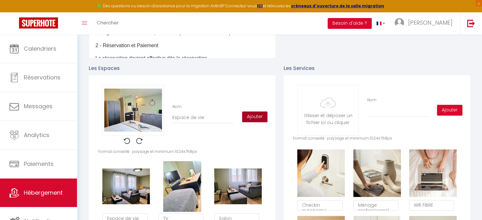
checkbox input "true"
checkbox input "false"
checkbox input "true"
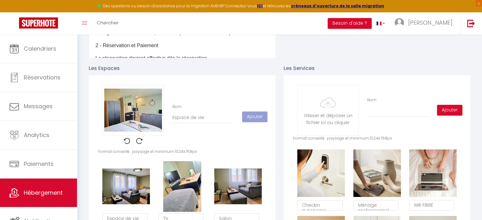
checkbox input "false"
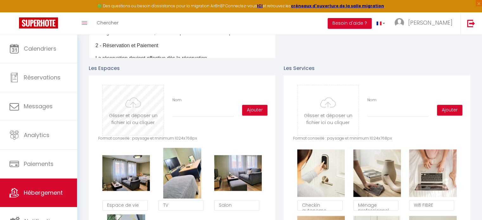
click at [144, 117] on input "file" at bounding box center [133, 110] width 61 height 50
type input "C:\fakepath\20250830_161132.jpg"
checkbox input "true"
checkbox input "false"
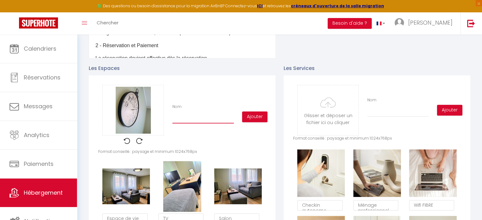
click at [201, 122] on input "Nom" at bounding box center [202, 117] width 61 height 11
type input "D"
checkbox input "true"
checkbox input "false"
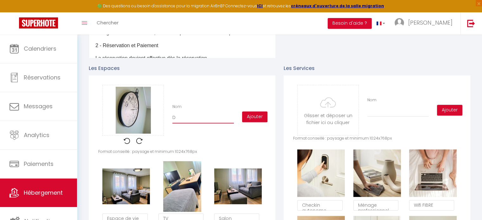
type input "Dé"
checkbox input "true"
checkbox input "false"
type input "Déc"
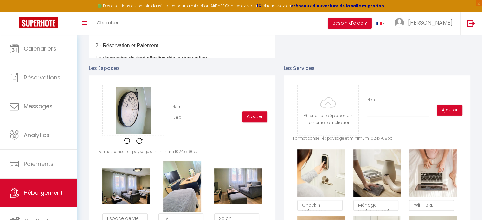
checkbox input "true"
checkbox input "false"
type input "Déco"
checkbox input "true"
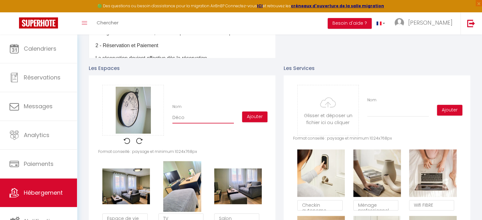
checkbox input "true"
checkbox input "false"
type input "Décor"
checkbox input "true"
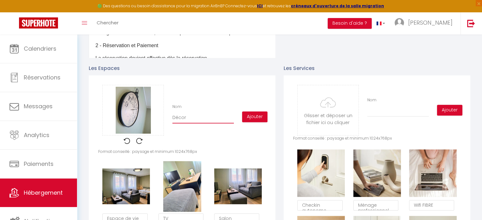
checkbox input "false"
type input "Décora"
checkbox input "true"
checkbox input "false"
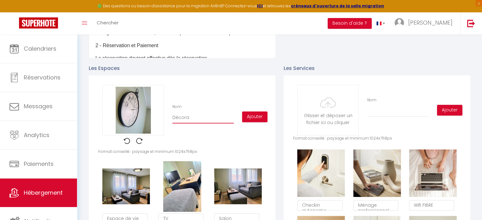
type input "Décorat"
checkbox input "true"
checkbox input "false"
type input "Décorati"
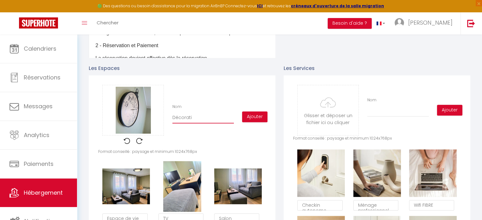
checkbox input "true"
checkbox input "false"
type input "Décoratio"
checkbox input "true"
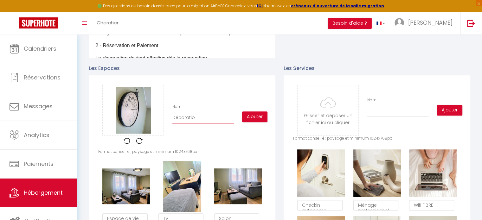
checkbox input "true"
checkbox input "false"
type input "Décoration"
checkbox input "true"
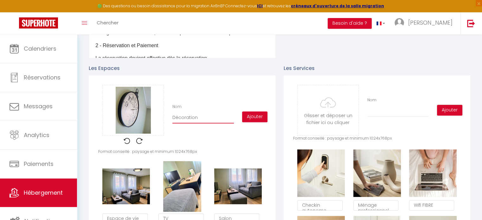
checkbox input "false"
type input "Décoration"
click at [253, 122] on button "Ajouter" at bounding box center [254, 117] width 25 height 11
checkbox input "true"
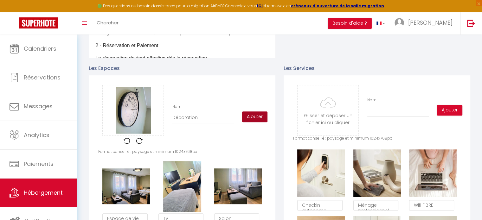
checkbox input "false"
checkbox input "true"
checkbox input "false"
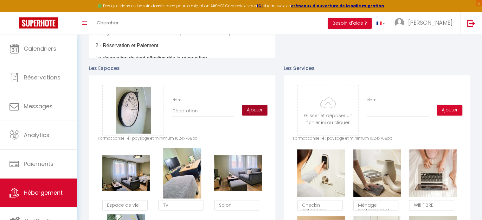
click at [255, 113] on button "Ajouter" at bounding box center [254, 110] width 25 height 11
checkbox input "true"
checkbox input "false"
checkbox input "true"
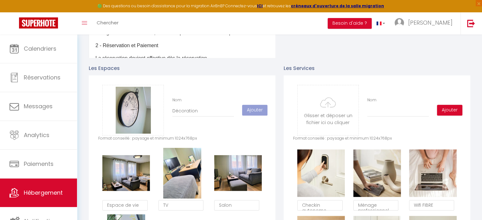
checkbox input "true"
checkbox input "false"
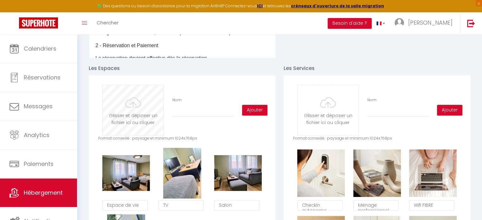
click at [125, 117] on input "file" at bounding box center [133, 110] width 61 height 50
type input "C:\fakepath\20250830_160959.jpg"
checkbox input "true"
checkbox input "false"
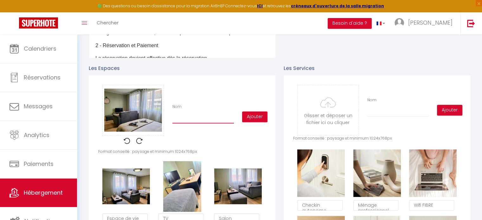
click at [199, 121] on input "Nom" at bounding box center [202, 117] width 61 height 11
type input "E"
checkbox input "true"
checkbox input "false"
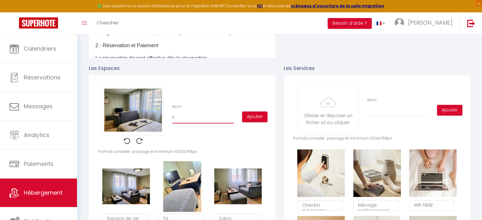
type input "Es"
checkbox input "true"
checkbox input "false"
type input "Esp"
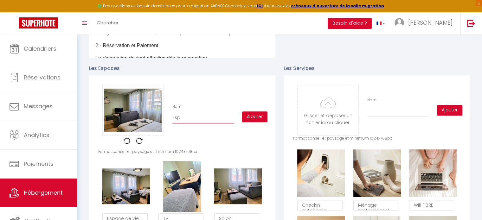
checkbox input "true"
checkbox input "false"
type input "Espa"
checkbox input "true"
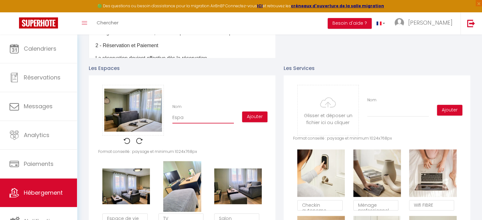
checkbox input "true"
checkbox input "false"
type input "Espac"
checkbox input "true"
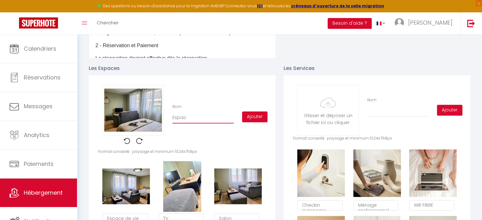
checkbox input "false"
type input "Espace"
checkbox input "true"
checkbox input "false"
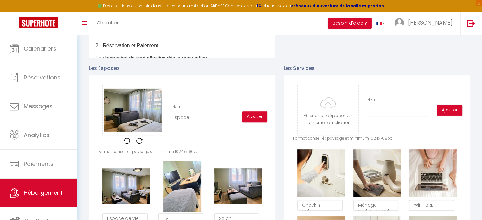
type input "Espace"
checkbox input "true"
checkbox input "false"
type input "Espace d"
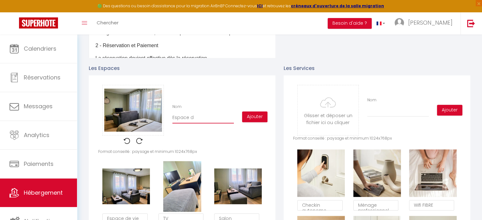
checkbox input "true"
checkbox input "false"
type input "Espace de"
checkbox input "true"
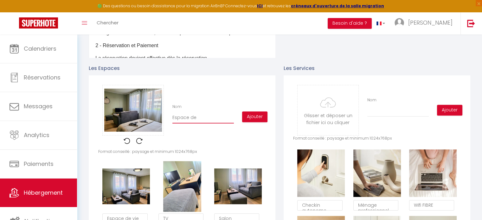
checkbox input "true"
checkbox input "false"
type input "Espace de"
checkbox input "true"
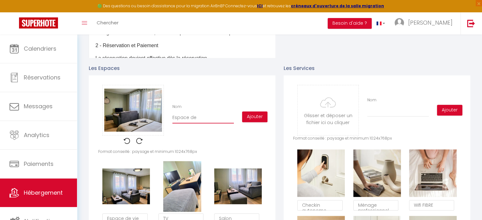
checkbox input "false"
type input "Espace de v"
checkbox input "true"
checkbox input "false"
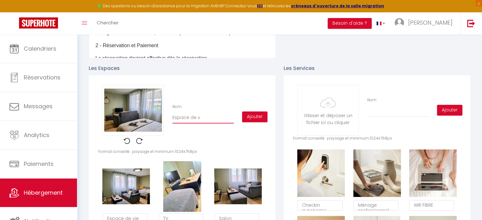
type input "Espace de vi"
checkbox input "true"
click at [249, 122] on button "Ajouter" at bounding box center [254, 117] width 25 height 11
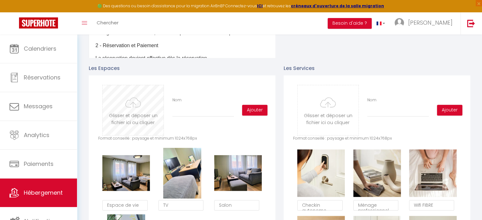
click at [137, 123] on input "file" at bounding box center [133, 110] width 61 height 50
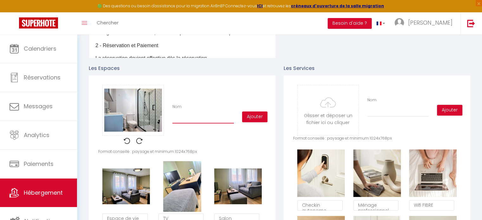
click at [185, 124] on input "Nom" at bounding box center [202, 117] width 61 height 11
click at [251, 122] on button "Ajouter" at bounding box center [254, 117] width 25 height 11
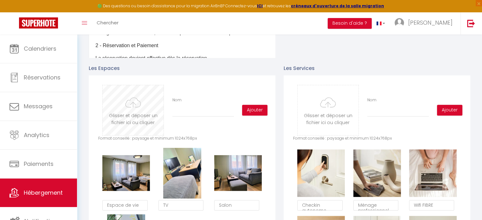
click at [135, 126] on input "file" at bounding box center [133, 110] width 61 height 50
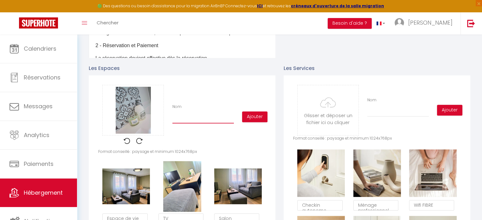
click at [193, 123] on input "Nom" at bounding box center [202, 117] width 61 height 11
checkbox input "true"
checkbox input "false"
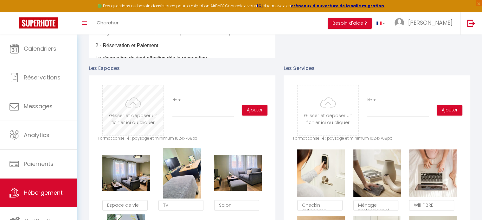
click at [134, 118] on input "file" at bounding box center [133, 110] width 61 height 50
type input "C:\fakepath\20250830_160221.jpg"
checkbox input "true"
checkbox input "false"
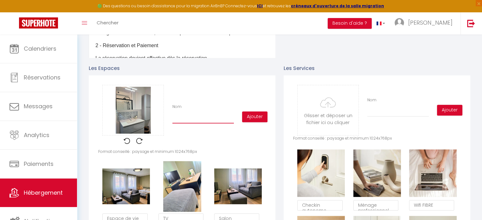
click at [192, 123] on input "Nom" at bounding box center [202, 117] width 61 height 11
type input "S"
checkbox input "true"
checkbox input "false"
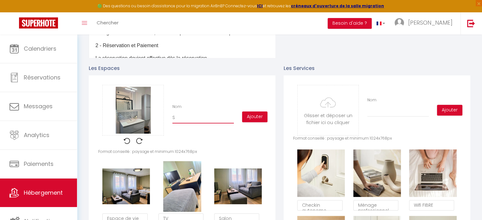
type input "Sa"
checkbox input "true"
checkbox input "false"
type input "Sal"
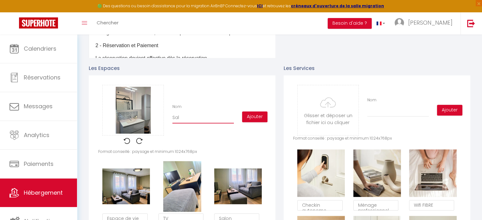
checkbox input "true"
checkbox input "false"
type input "Sall"
checkbox input "true"
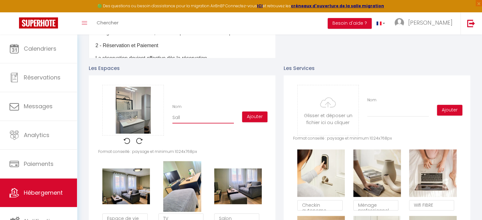
checkbox input "true"
checkbox input "false"
type input "Salle"
checkbox input "true"
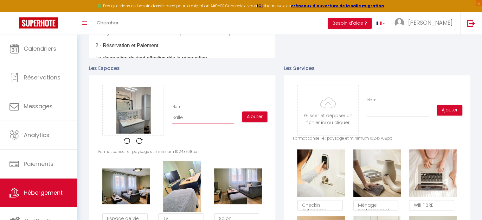
checkbox input "false"
type input "Salle"
checkbox input "true"
checkbox input "false"
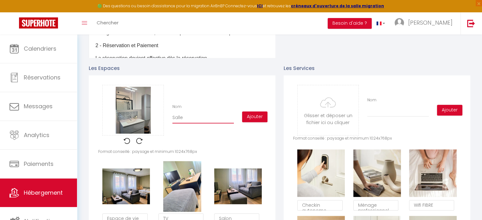
type input "Salle d"
checkbox input "true"
checkbox input "false"
type input "Salle de"
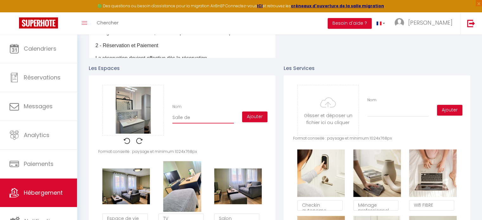
checkbox input "true"
checkbox input "false"
type input "Salle de"
checkbox input "true"
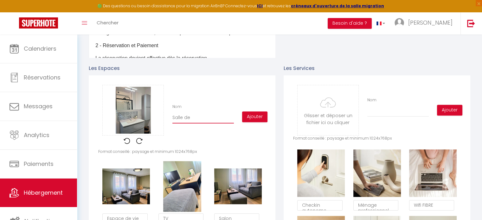
checkbox input "true"
checkbox input "false"
type input "Salle de d"
checkbox input "true"
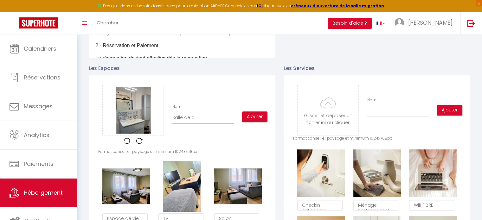
checkbox input "false"
type input "[GEOGRAPHIC_DATA]"
checkbox input "true"
checkbox input "false"
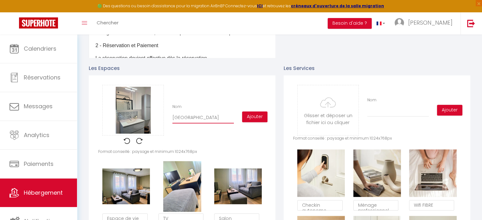
type input "[GEOGRAPHIC_DATA]"
checkbox input "true"
checkbox input "false"
type input "[GEOGRAPHIC_DATA]"
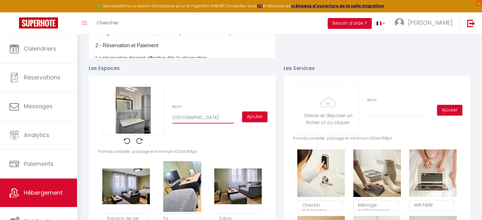
checkbox input "true"
checkbox input "false"
type input "[GEOGRAPHIC_DATA]"
checkbox input "true"
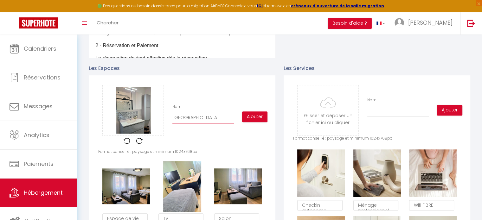
checkbox input "true"
checkbox input "false"
type input "[GEOGRAPHIC_DATA]"
checkbox input "true"
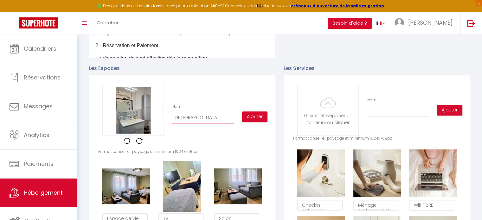
checkbox input "false"
type input "[GEOGRAPHIC_DATA]"
click at [259, 122] on button "Ajouter" at bounding box center [254, 117] width 25 height 11
checkbox input "true"
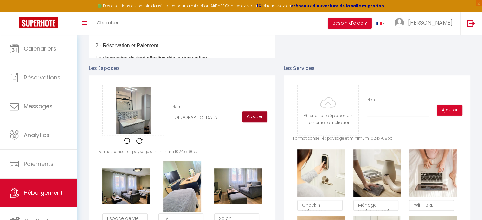
checkbox input "false"
checkbox input "true"
checkbox input "false"
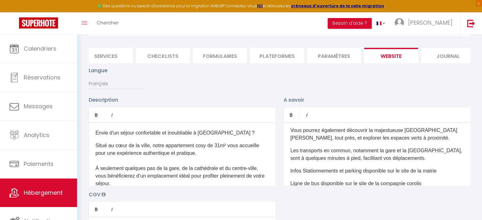
scroll to position [0, 0]
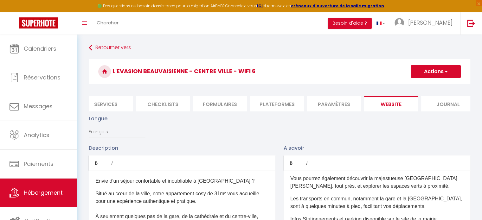
click at [437, 77] on button "Actions" at bounding box center [436, 71] width 50 height 13
click at [430, 85] on input "Enregistrer" at bounding box center [428, 85] width 23 height 6
checkbox input "true"
checkbox input "false"
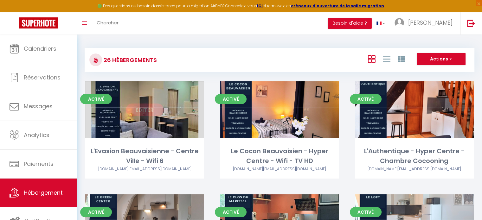
click at [148, 113] on link "Editer" at bounding box center [145, 110] width 38 height 13
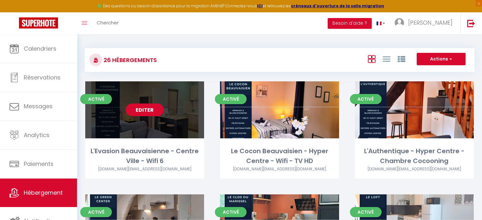
click at [142, 108] on link "Editer" at bounding box center [145, 110] width 38 height 13
select select "3"
select select "2"
select select "1"
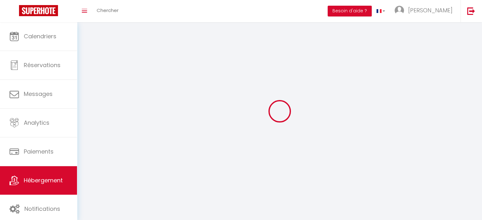
select select
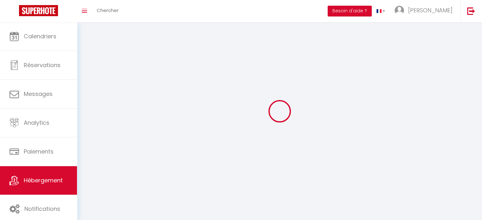
select select
checkbox input "false"
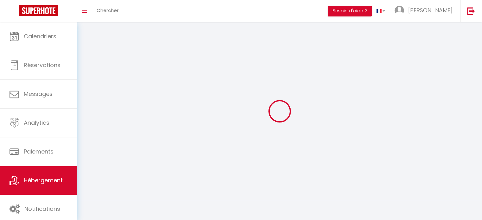
checkbox input "false"
select select
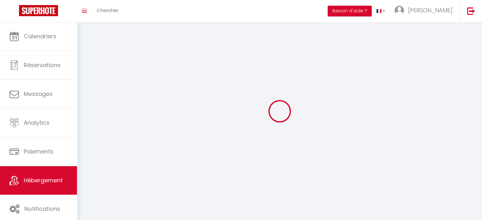
select select
checkbox input "false"
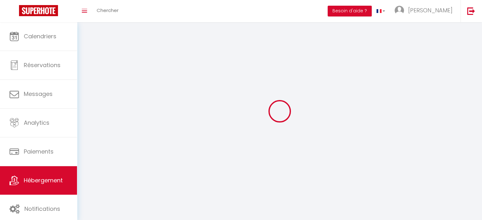
checkbox input "false"
select select
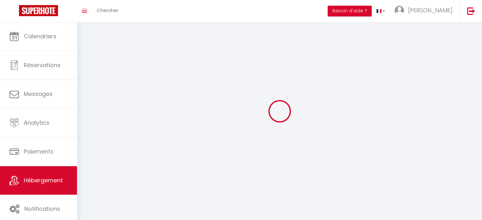
select select "1"
select select
select select "28"
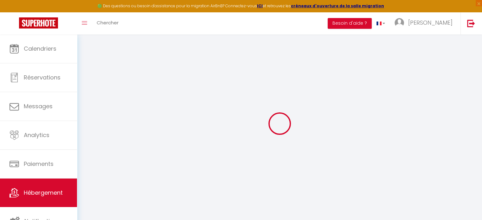
select select
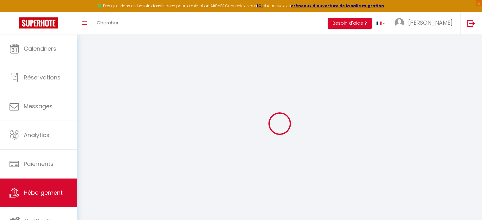
select select
checkbox input "false"
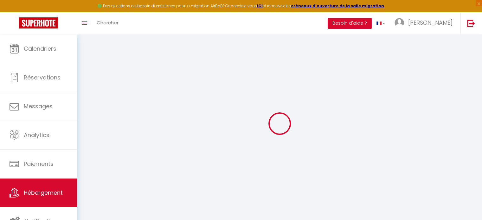
select select
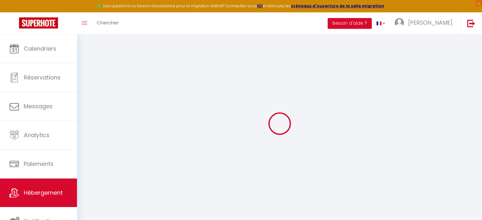
select select
checkbox input "false"
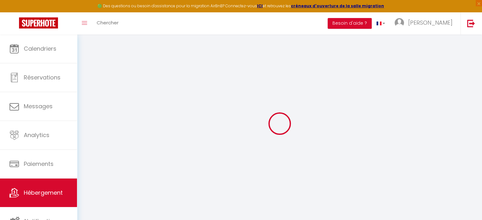
checkbox input "false"
select select
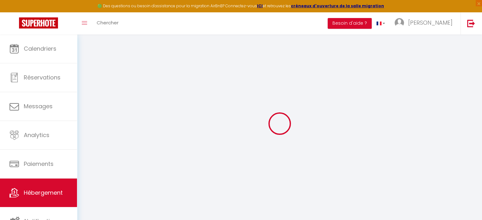
select select
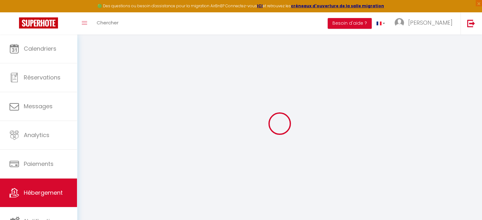
checkbox input "false"
select select
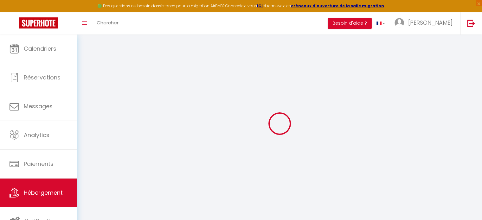
select select
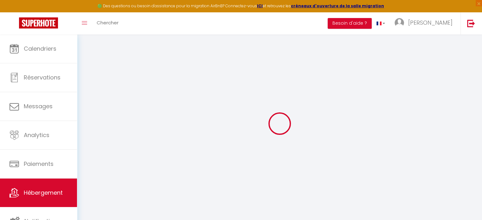
select select
checkbox input "false"
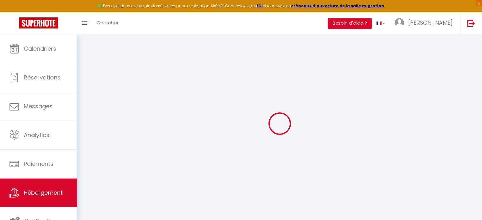
checkbox input "false"
select select
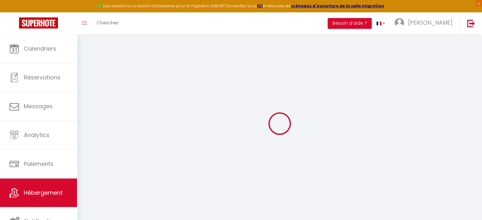
select select
checkbox input "false"
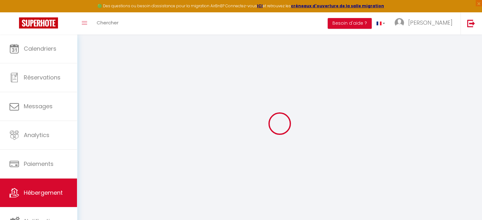
checkbox input "false"
select select
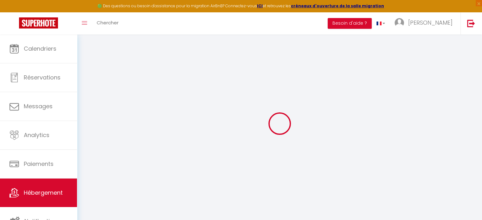
type input "L'Evasion Beauvaisienne - Centre Ville - Wifi 6"
type input "[PERSON_NAME]"
type input "Deroy"
type input "[STREET_ADDRESS][PERSON_NAME]"
type input "60420"
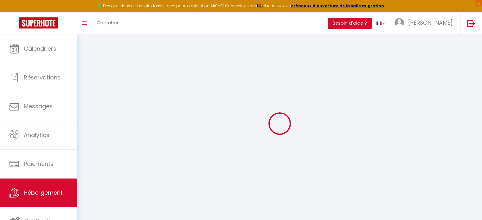
type input "[PERSON_NAME]"
select select "2"
type input "60"
type input "40"
type input "5"
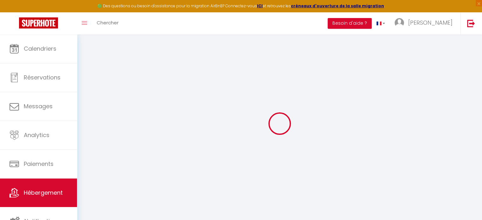
type input "2.98"
type input "300"
select select
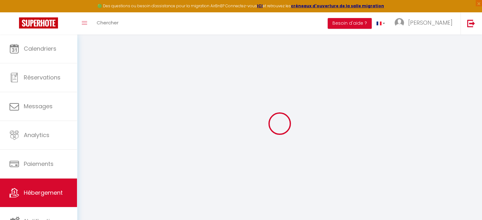
select select
type input "[STREET_ADDRESS]"
type input "60000"
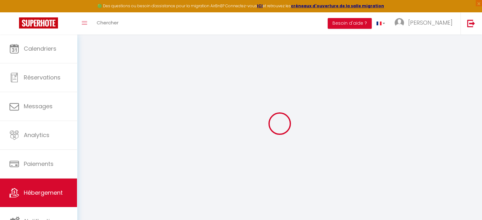
type input "[GEOGRAPHIC_DATA]"
type input "[DOMAIN_NAME][EMAIL_ADDRESS][DOMAIN_NAME]"
select select "4470"
checkbox input "false"
checkbox input "true"
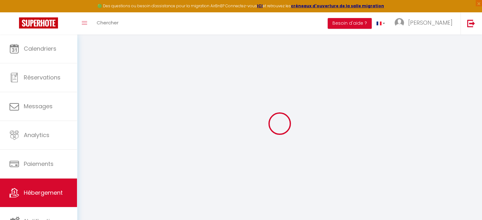
checkbox input "true"
checkbox input "false"
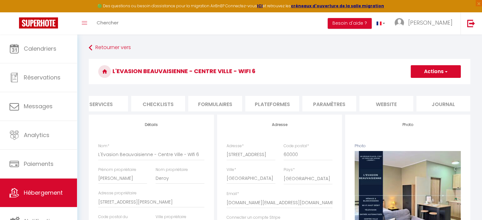
scroll to position [0, 187]
click at [391, 99] on li "website" at bounding box center [385, 104] width 54 height 16
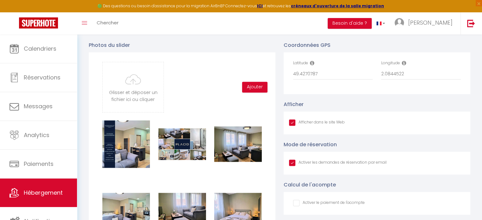
scroll to position [866, 0]
click at [300, 78] on input "49.4270787" at bounding box center [333, 73] width 80 height 11
click at [394, 79] on input "2.0844522" at bounding box center [421, 73] width 80 height 11
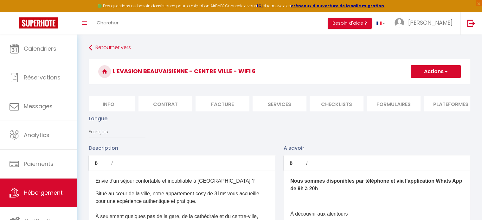
scroll to position [0, 0]
click at [115, 104] on li "Info" at bounding box center [116, 104] width 54 height 16
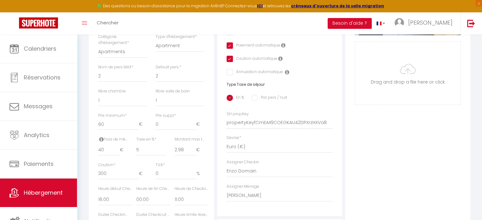
scroll to position [210, 0]
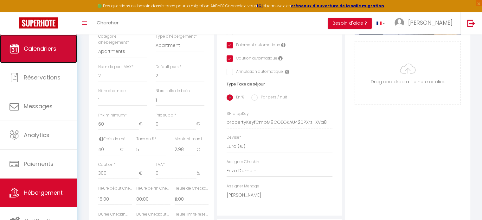
click at [55, 50] on span "Calendriers" at bounding box center [40, 49] width 33 height 8
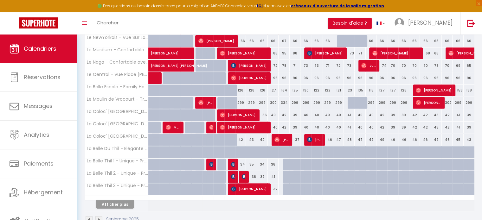
scroll to position [196, 0]
click at [122, 201] on button "Afficher plus" at bounding box center [115, 204] width 38 height 9
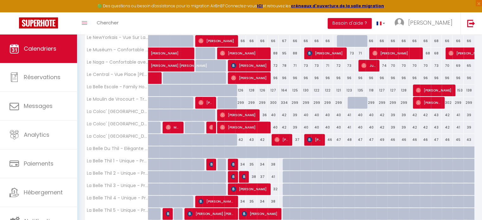
scroll to position [224, 0]
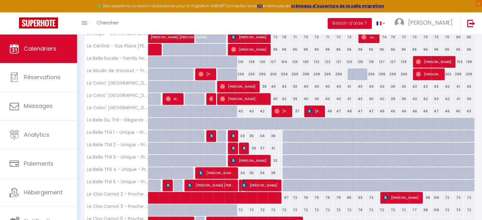
click at [258, 184] on span "[PERSON_NAME]" at bounding box center [260, 185] width 36 height 12
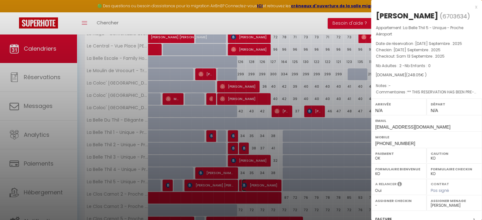
scroll to position [80, 0]
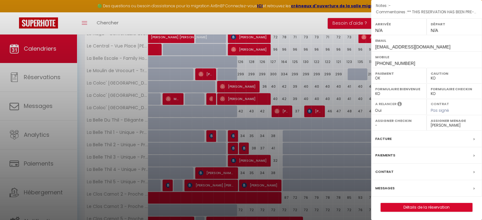
click at [380, 189] on label "Messages" at bounding box center [384, 188] width 19 height 7
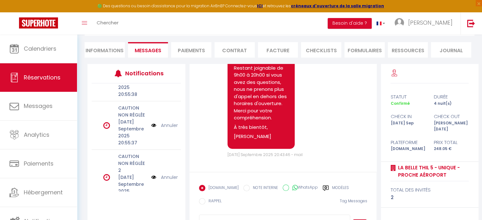
scroll to position [236, 0]
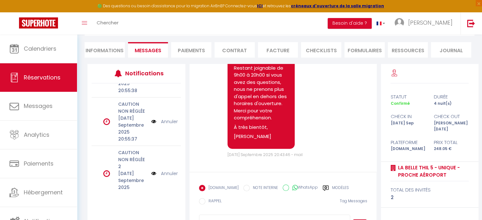
click at [151, 118] on img at bounding box center [153, 121] width 5 height 7
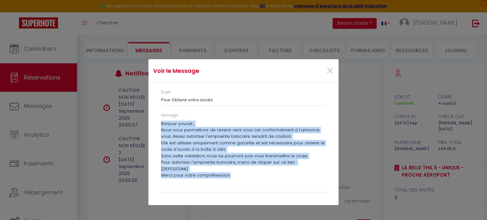
drag, startPoint x: 160, startPoint y: 122, endPoint x: 268, endPoint y: 189, distance: 126.9
click at [268, 189] on div "Message Bonjour youcef , Nous nous permettons de revenir vers vous car conformé…" at bounding box center [243, 156] width 173 height 87
copy div "Bonjour youcef , Nous nous permettons de revenir vers vous car conformément à l…"
click at [330, 69] on span "×" at bounding box center [330, 70] width 8 height 19
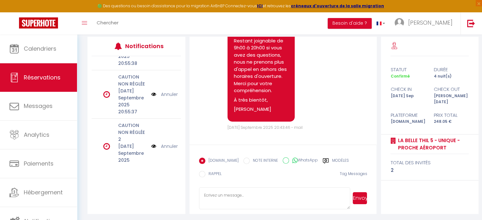
scroll to position [82, 0]
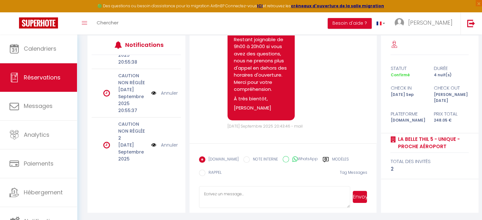
click at [244, 198] on textarea at bounding box center [275, 197] width 152 height 22
paste textarea "Bonjour youcef , Nous nous permettons de revenir vers vous car conformément à l…"
click at [366, 201] on button "Envoyer" at bounding box center [360, 197] width 14 height 12
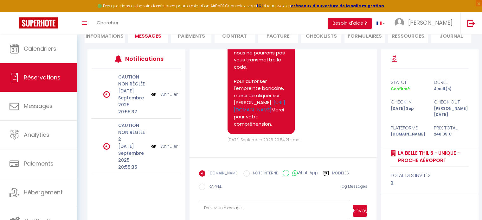
scroll to position [248, 0]
click at [165, 144] on link "Annuler" at bounding box center [169, 147] width 17 height 7
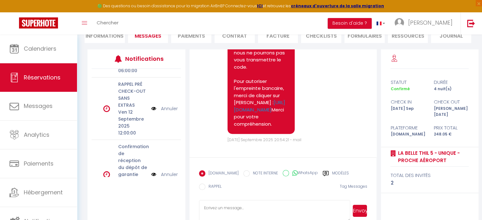
scroll to position [108, 0]
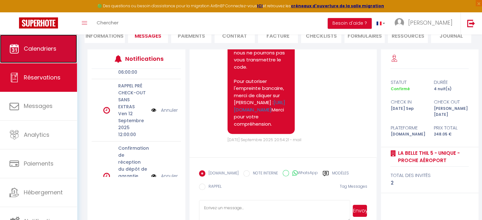
click at [25, 61] on link "Calendriers" at bounding box center [38, 49] width 77 height 29
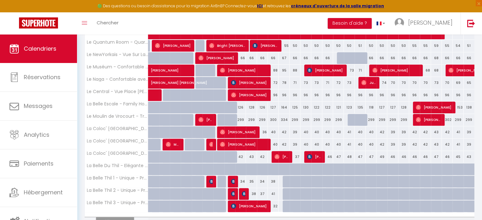
scroll to position [211, 0]
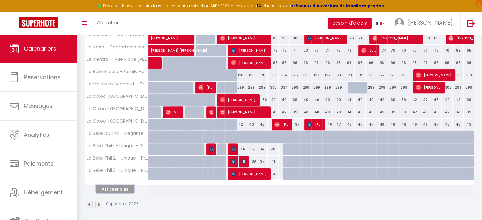
click at [123, 185] on button "Afficher plus" at bounding box center [115, 189] width 38 height 9
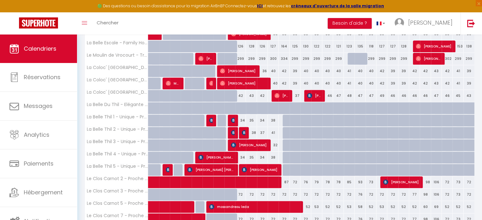
scroll to position [242, 0]
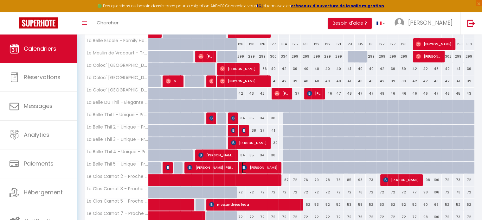
click at [259, 166] on span "[PERSON_NAME]" at bounding box center [260, 168] width 36 height 12
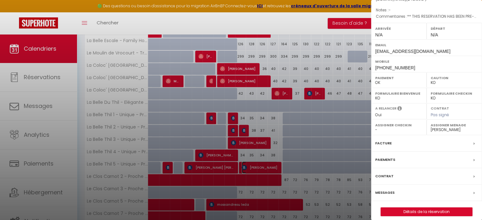
scroll to position [80, 0]
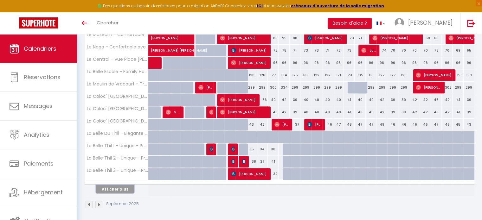
click at [127, 185] on button "Afficher plus" at bounding box center [115, 189] width 38 height 9
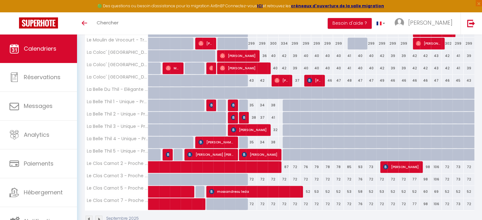
scroll to position [255, 0]
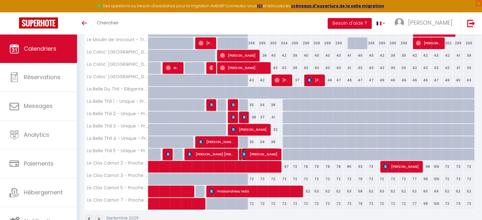
click at [256, 151] on span "[PERSON_NAME]" at bounding box center [260, 154] width 36 height 12
select select "OK"
select select "0"
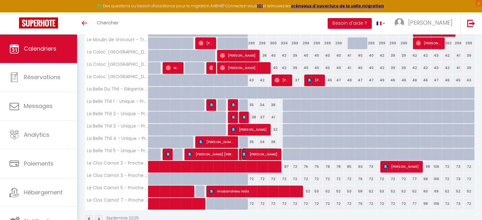
select select "1"
select select
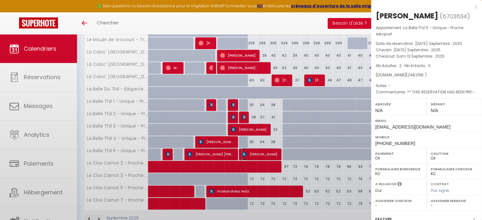
select select "32861"
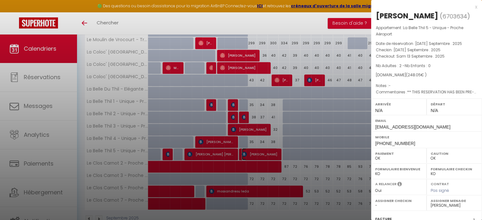
scroll to position [80, 0]
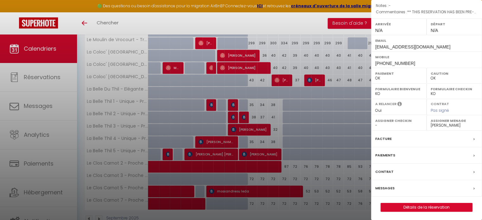
click at [387, 186] on label "Messages" at bounding box center [384, 188] width 19 height 7
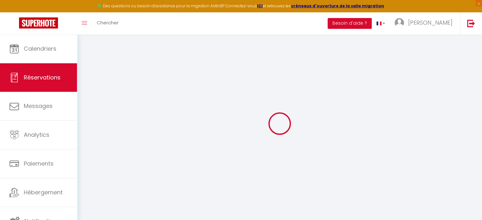
select select
checkbox input "false"
type textarea "** THIS RESERVATION HAS BEEN PRE-PAID ** BOOKING NOTE : Payment charge is EUR 3…"
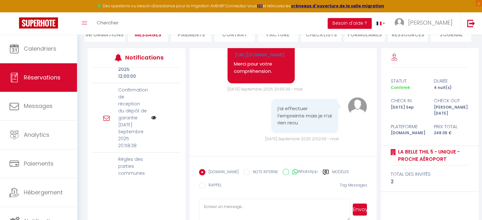
scroll to position [160, 0]
click at [151, 120] on img at bounding box center [153, 122] width 5 height 5
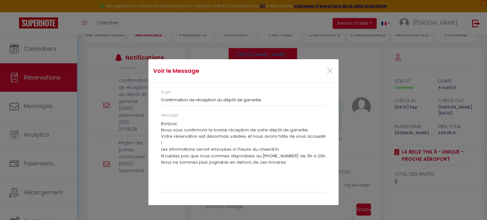
click at [160, 123] on div "Message Bonjour, Nous vous confirmons la bonne réception de votre dépôt de gara…" at bounding box center [243, 156] width 173 height 87
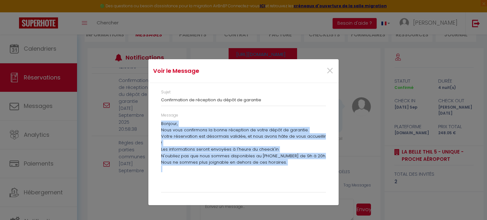
drag, startPoint x: 160, startPoint y: 123, endPoint x: 229, endPoint y: 183, distance: 91.2
click at [229, 183] on div "Message Bonjour, Nous vous confirmons la bonne réception de votre dépôt de gara…" at bounding box center [243, 156] width 173 height 87
copy body "Bonjour, Nous vous confirmons la bonne réception de votre dépôt de garantie. Vo…"
click at [330, 76] on span "×" at bounding box center [330, 70] width 8 height 19
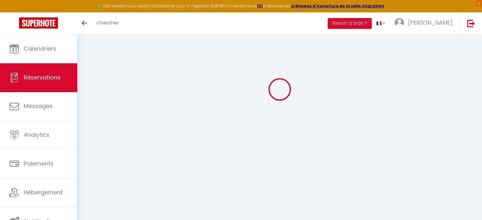
select select
checkbox input "false"
select select
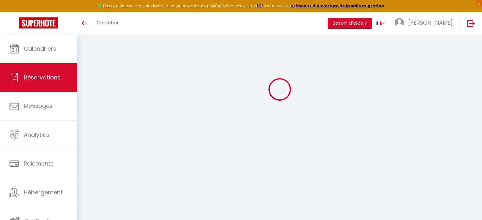
checkbox input "false"
type textarea "** THIS RESERVATION HAS BEEN PRE-PAID ** BOOKING NOTE : Payment charge is EUR 3…"
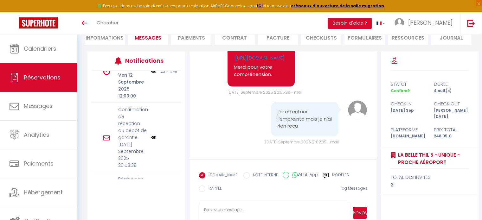
scroll to position [66, 0]
click at [233, 208] on textarea at bounding box center [275, 213] width 152 height 22
paste textarea "Bonjour, Nous vous confirmons la bonne réception de votre dépôt de garantie. Vo…"
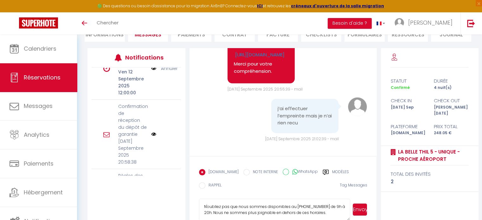
type textarea "Bonjour, Nous vous confirmons la bonne réception de votre dépôt de garantie. Vo…"
click at [362, 213] on button "Envoyer" at bounding box center [360, 210] width 14 height 12
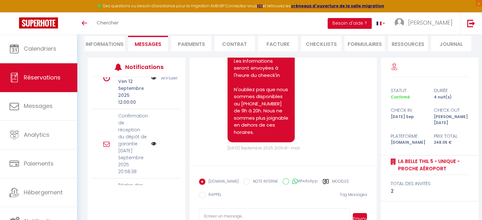
scroll to position [82, 0]
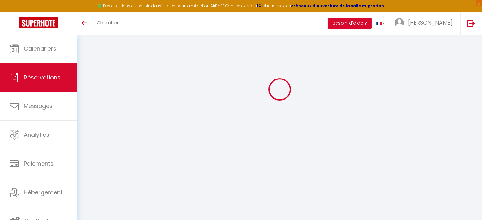
select select
checkbox input "false"
select select
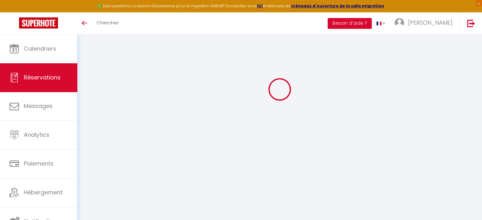
checkbox input "false"
type textarea "** THIS RESERVATION HAS BEEN PRE-PAID ** BOOKING NOTE : Payment charge is EUR 3…"
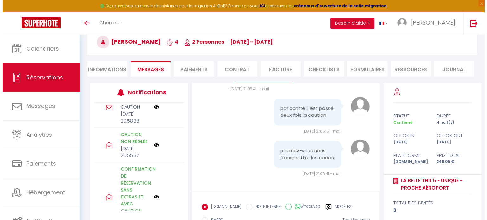
scroll to position [279, 0]
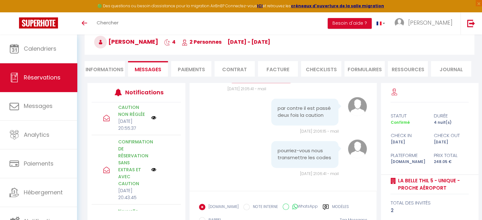
click at [147, 97] on div "CHECK-IN AVEC CAUTION [DATE] 20:58:38" at bounding box center [132, 79] width 37 height 35
click at [151, 82] on img at bounding box center [153, 79] width 5 height 5
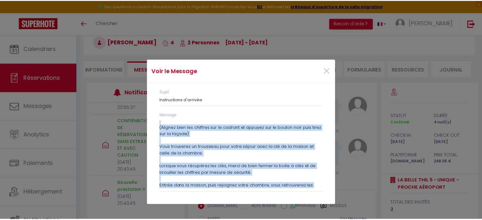
scroll to position [143, 0]
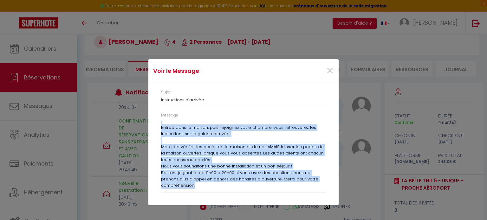
drag, startPoint x: 162, startPoint y: 122, endPoint x: 265, endPoint y: 195, distance: 126.2
click at [265, 195] on div "Message Bonjour youcef , Voici les liens indispensables pour votre séjour : - C…" at bounding box center [243, 156] width 173 height 87
copy div "Loremip dolors , Ametc adi elits doeiusmodtempo inci utlab etdolo : - Magn al e…"
click at [326, 69] on span "×" at bounding box center [330, 70] width 8 height 19
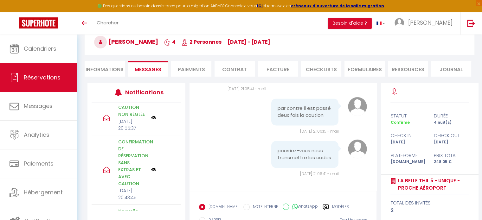
scroll to position [82, 0]
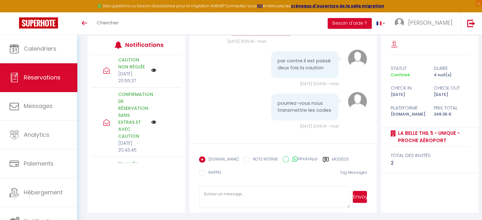
click at [223, 210] on form "[DOMAIN_NAME] NOTE INTERNE WhatsApp Modèles 9 « ‹ » › [DATE] [PHONE_NUMBER] Dim…" at bounding box center [283, 179] width 187 height 70
click at [239, 193] on textarea at bounding box center [275, 197] width 152 height 22
paste textarea "Loremip dolors , Ametc adi elits doeiusmodtempo inci utlab etdolo : - Magn al e…"
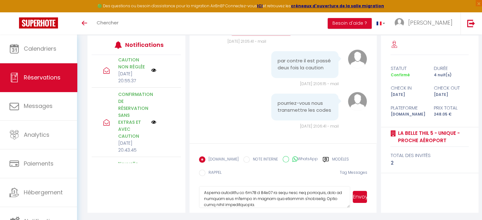
type textarea "Loremip dolors , Ametc adi elits doeiusmodtempo inci utlab etdolo : - Magn al e…"
click at [359, 199] on button "Envoyer" at bounding box center [360, 197] width 14 height 12
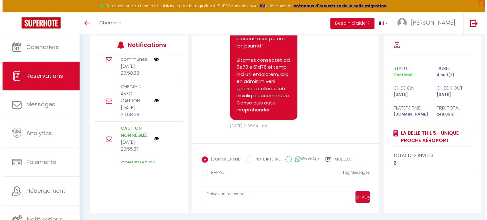
scroll to position [209, 0]
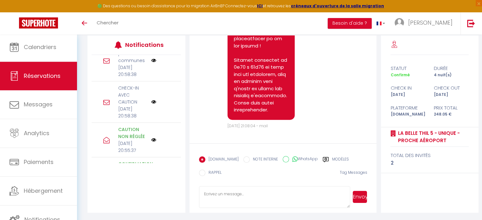
click at [151, 63] on img at bounding box center [153, 60] width 5 height 5
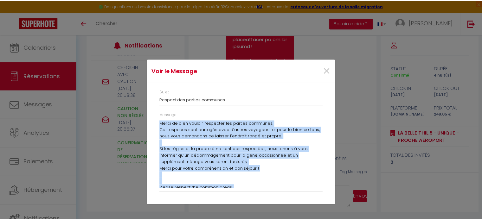
scroll to position [55, 0]
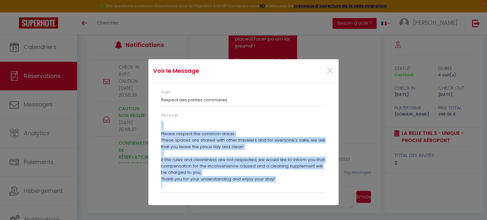
drag, startPoint x: 161, startPoint y: 121, endPoint x: 252, endPoint y: 202, distance: 121.0
click at [252, 202] on div "Sujet Respect des parties communes Message Merci de bien vouloir respecter les …" at bounding box center [243, 144] width 190 height 122
copy div "Merci de bien vouloir respecter les parties communes. Ces espaces sont partagés…"
click at [330, 74] on span "×" at bounding box center [330, 70] width 8 height 19
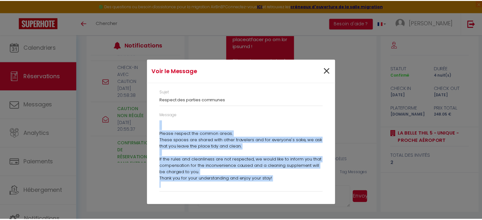
scroll to position [1896, 0]
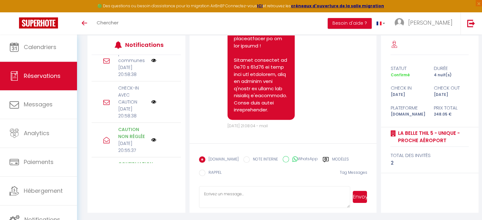
click at [255, 199] on textarea at bounding box center [275, 197] width 152 height 22
paste textarea "Merci de bien vouloir respecter les parties communes. Ces espaces sont partagés…"
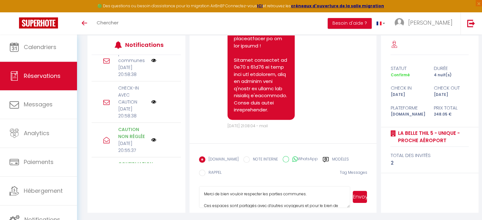
scroll to position [174, 0]
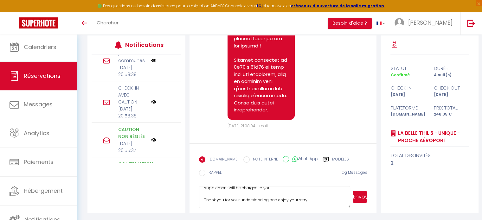
type textarea "Merci de bien vouloir respecter les parties communes. Ces espaces sont partagés…"
click at [361, 198] on button "Envoyer" at bounding box center [360, 197] width 14 height 12
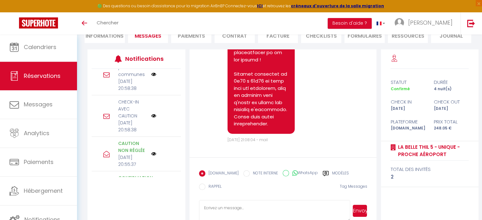
scroll to position [0, 0]
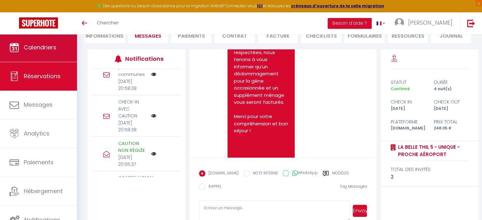
click at [30, 46] on span "Calendriers" at bounding box center [40, 47] width 33 height 8
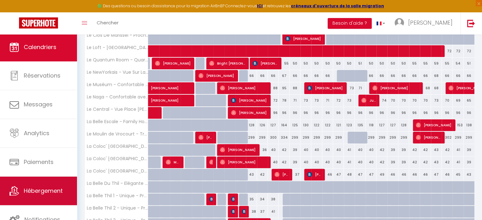
scroll to position [162, 0]
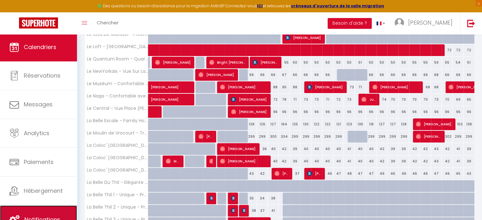
click at [58, 208] on link "Notifications" at bounding box center [38, 220] width 77 height 29
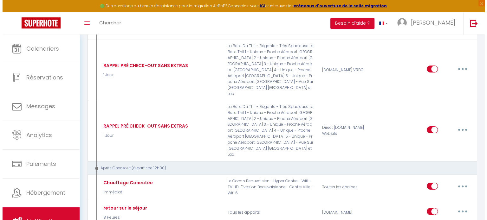
scroll to position [2178, 0]
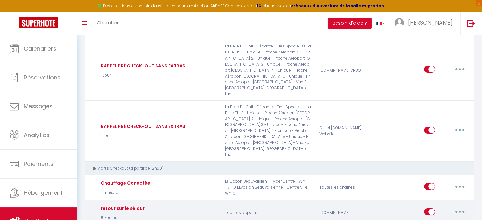
click at [458, 207] on button "button" at bounding box center [460, 212] width 18 height 10
type input "retour sur le séjour"
select select "5"
select select "8 Heures"
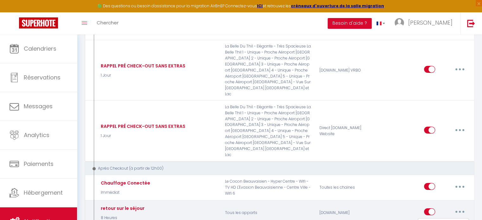
select select "if_booking_is_paid"
checkbox input "true"
checkbox input "false"
radio input "true"
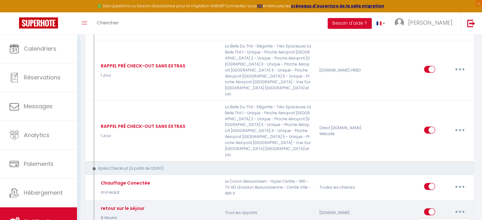
type input "Merci encore !"
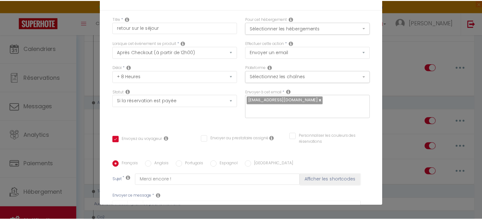
scroll to position [0, 0]
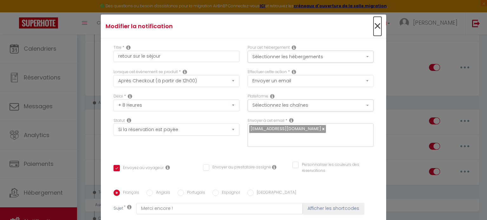
click at [373, 19] on span "×" at bounding box center [377, 26] width 8 height 19
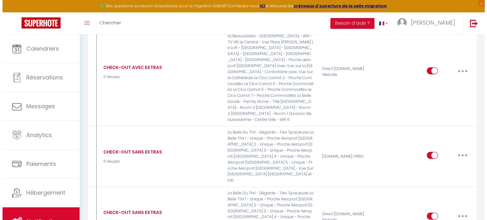
scroll to position [1753, 0]
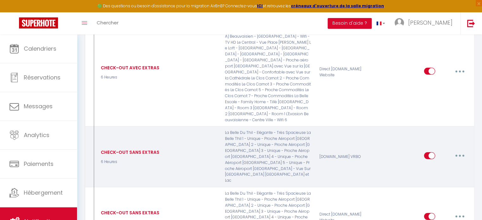
click at [460, 155] on icon "button" at bounding box center [460, 156] width 2 height 2
click at [437, 165] on link "Editer" at bounding box center [443, 170] width 47 height 11
type input "CHECK-OUT SANS EXTRAS"
select select "4"
select select "6 Heures"
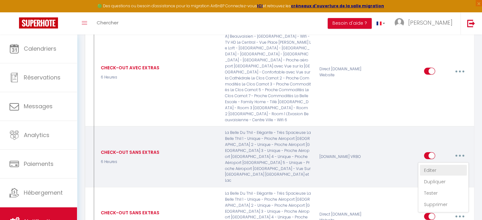
checkbox input "true"
checkbox input "false"
type input "Bon retour!"
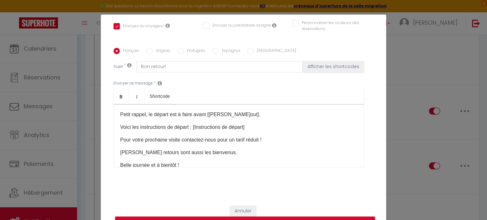
scroll to position [13, 0]
click at [284, 140] on p "Pour votre prochaine visite contactez-nous pour un tarif réduit !" at bounding box center [238, 140] width 237 height 8
click at [198, 139] on p "Pour votre prochaine visite contactez-nous pour un tarif réduit !" at bounding box center [238, 140] width 237 height 8
click at [204, 141] on p "Pour votre prochaine visite contactez-nous pour un tarif réduit !" at bounding box center [238, 140] width 237 height 8
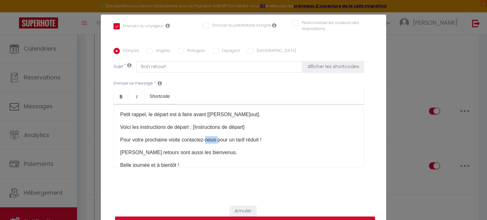
click at [204, 141] on p "Pour votre prochaine visite contactez-nous pour un tarif réduit !" at bounding box center [238, 140] width 237 height 8
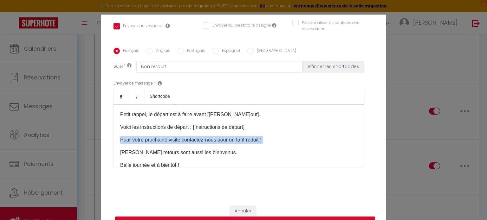
click at [204, 141] on p "Pour votre prochaine visite contactez-nous pour un tarif réduit !" at bounding box center [238, 140] width 237 height 8
click at [196, 141] on p "Pour votre prochaine visite contactez-nous pour un tarif réduit !" at bounding box center [238, 140] width 237 height 8
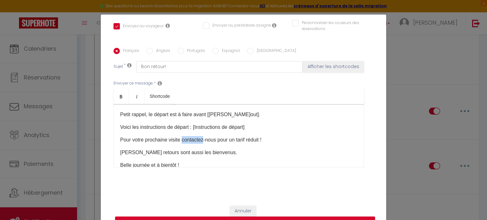
click at [196, 141] on p "Pour votre prochaine visite contactez-nous pour un tarif réduit !" at bounding box center [238, 140] width 237 height 8
click at [185, 139] on p "Pour votre prochaine visite contactez-nous pour un tarif réduit !" at bounding box center [238, 140] width 237 height 8
drag, startPoint x: 180, startPoint y: 139, endPoint x: 214, endPoint y: 141, distance: 34.0
click at [214, 141] on p "Pour votre prochaine visite contactez-nous pour un tarif réduit !" at bounding box center [238, 140] width 237 height 8
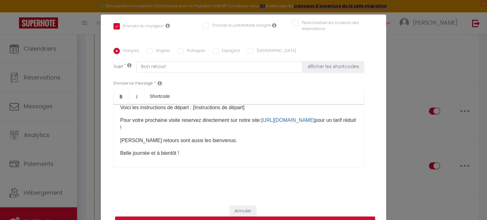
scroll to position [32, 0]
drag, startPoint x: 199, startPoint y: 131, endPoint x: 117, endPoint y: 120, distance: 83.1
click at [117, 120] on div "Bonjour [GUEST:FIRST_NAME], Petit rappel, le départ est à faire avant [[PERSON_…" at bounding box center [238, 135] width 250 height 63
copy p "Pour votre prochaine visite réservez directement sur notre site: [URL][DOMAIN_N…"
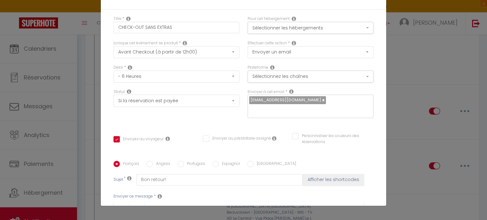
scroll to position [142, 0]
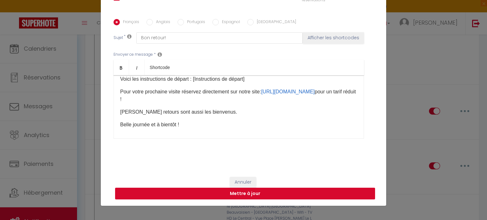
click at [286, 194] on button "Mettre à jour" at bounding box center [245, 194] width 260 height 12
checkbox input "true"
checkbox input "false"
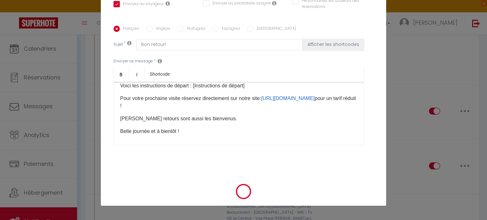
scroll to position [135, 0]
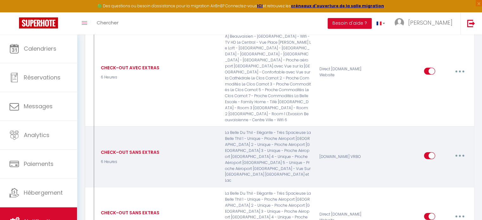
click at [461, 151] on button "button" at bounding box center [460, 156] width 18 height 10
click at [435, 165] on link "Editer" at bounding box center [443, 170] width 47 height 11
type input "CHECK-OUT SANS EXTRAS"
select select "4"
select select "6 Heures"
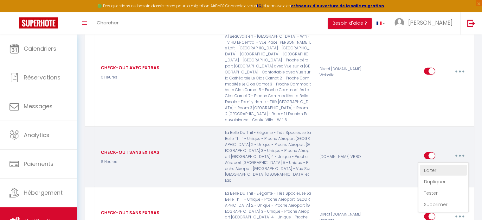
select select "if_booking_is_paid"
checkbox input "true"
checkbox input "false"
radio input "true"
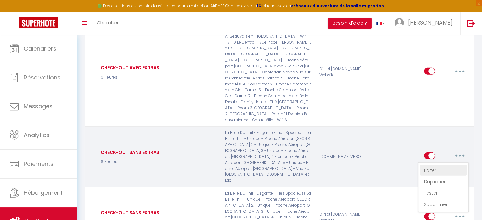
type input "Bon retour!"
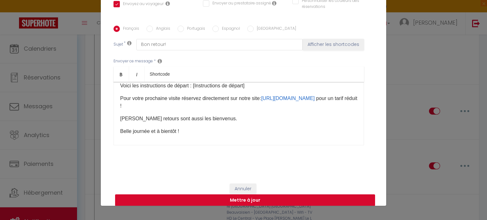
click at [265, 197] on button "Mettre à jour" at bounding box center [245, 201] width 260 height 12
checkbox input "true"
checkbox input "false"
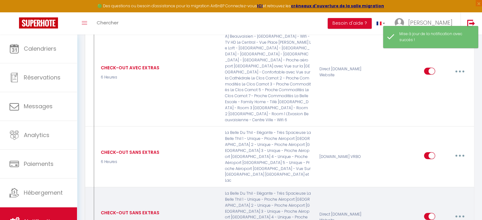
click at [462, 212] on button "button" at bounding box center [460, 217] width 18 height 10
type input "CHECK-OUT SANS EXTRAS"
select select "4"
select select "6 Heures"
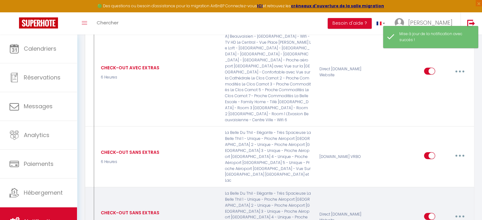
select select "if_deposit_is_paid"
checkbox input "true"
checkbox input "false"
radio input "true"
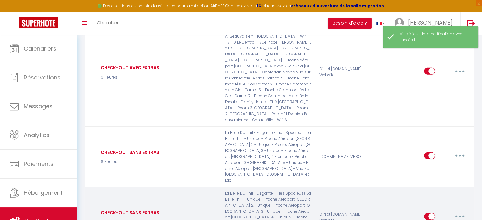
type input "Bon retour!"
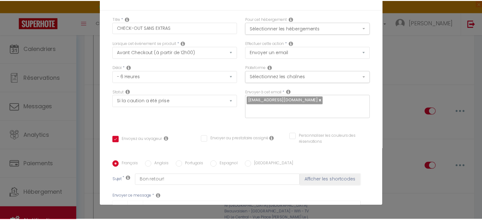
scroll to position [24, 0]
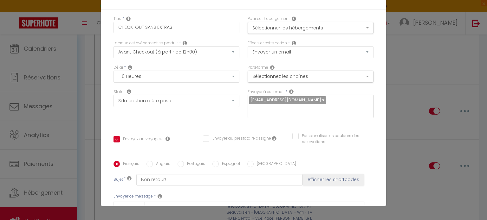
checkbox input "true"
checkbox input "false"
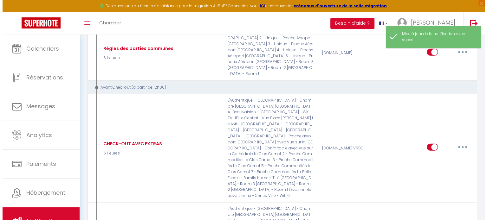
scroll to position [1566, 0]
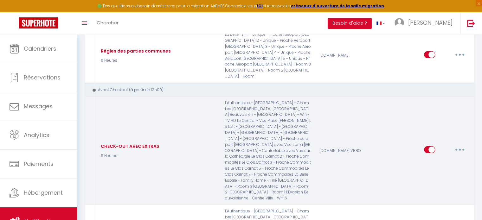
click at [462, 145] on button "button" at bounding box center [460, 150] width 18 height 10
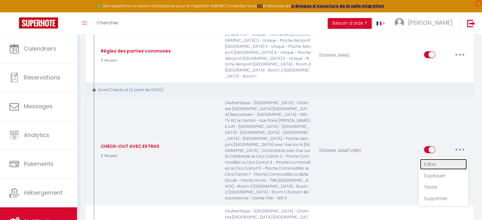
click at [430, 159] on link "Editer" at bounding box center [443, 164] width 47 height 11
type input "CHECK-OUT AVEC EXTRAS"
select select "4"
select select "6 Heures"
select select "if_booking_is_paid"
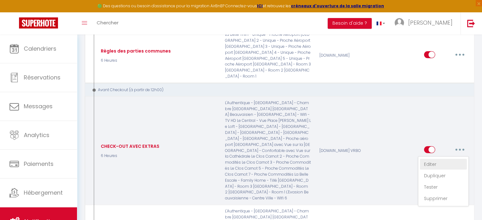
checkbox input "true"
checkbox input "false"
radio input "true"
type input "Bon retour!"
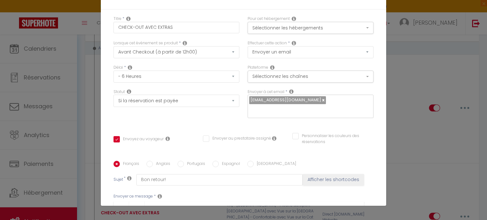
scroll to position [41, 0]
checkbox input "true"
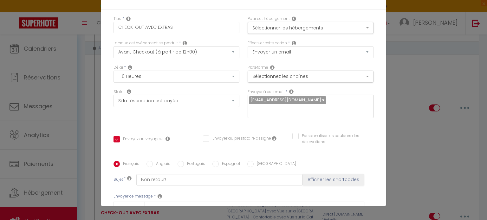
checkbox input "false"
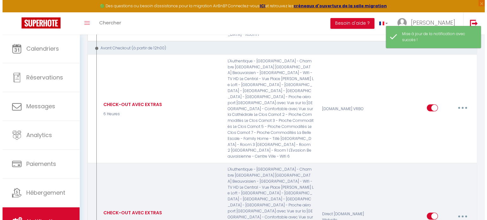
scroll to position [1616, 0]
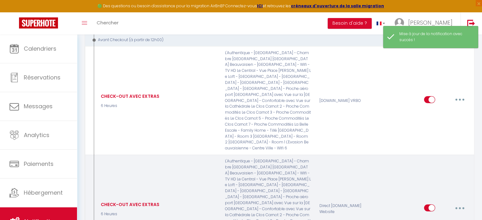
click at [458, 203] on button "button" at bounding box center [460, 208] width 18 height 10
click at [439, 217] on link "Editer" at bounding box center [443, 222] width 47 height 11
type input "CHECK-OUT AVEC EXTRAS"
select select "4"
select select "6 Heures"
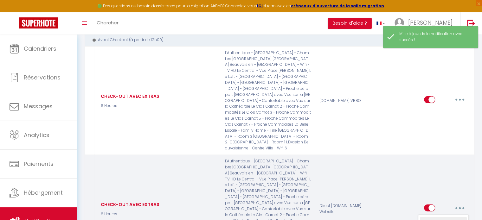
select select "if_deposit_is_paid"
checkbox input "true"
checkbox input "false"
radio input "true"
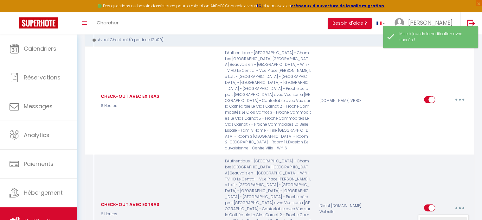
type input "Bon retour!"
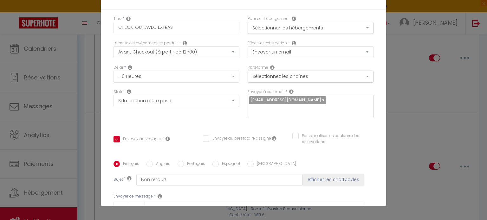
checkbox input "true"
checkbox input "false"
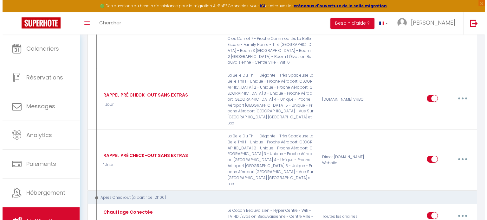
scroll to position [2169, 0]
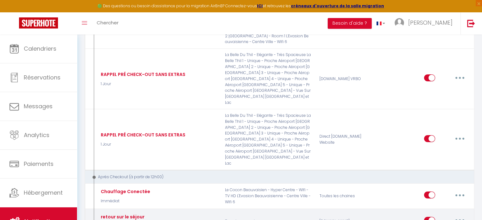
click at [465, 216] on button "button" at bounding box center [460, 221] width 18 height 10
type input "retour sur le séjour"
select select "5"
select select "8 Heures"
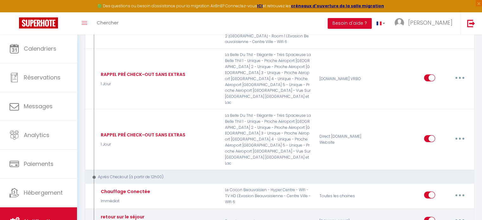
select select "if_booking_is_paid"
checkbox input "true"
checkbox input "false"
radio input "true"
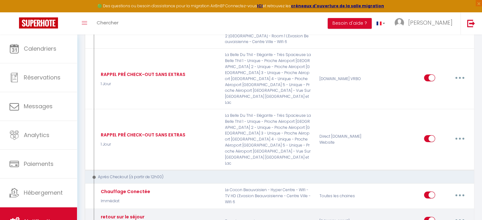
type input "Merci encore !"
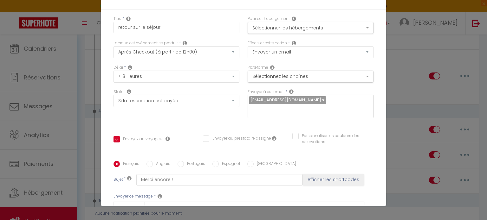
scroll to position [54, 0]
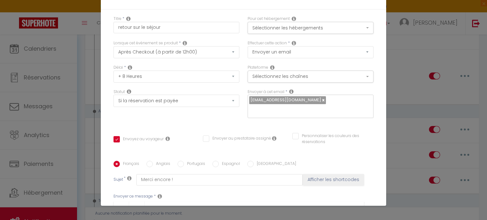
checkbox input "true"
checkbox input "false"
select select "1"
select select
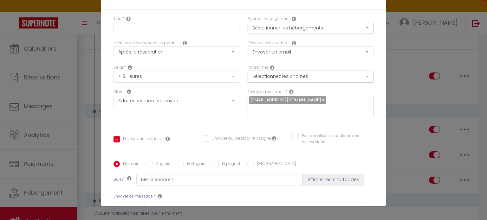
select select
checkbox input "false"
radio input "false"
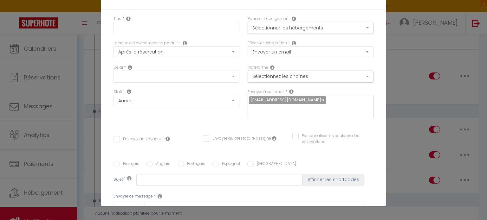
scroll to position [0, 0]
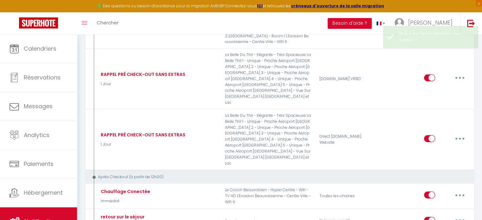
select select
checkbox input "false"
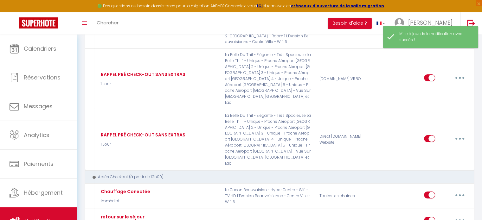
type input "retour sur le séjour"
select select "5"
select select "8 Heures"
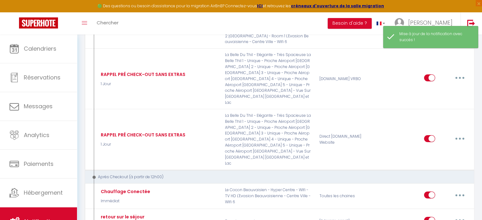
select select "if_deposit_is_paid"
checkbox input "true"
checkbox input "false"
radio input "true"
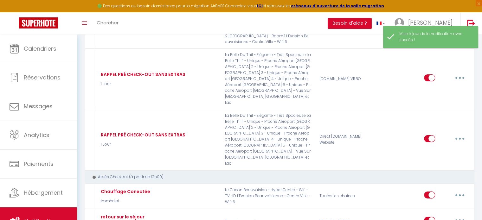
type input "Merci encore !"
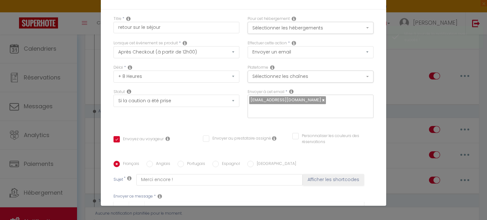
checkbox input "true"
checkbox input "false"
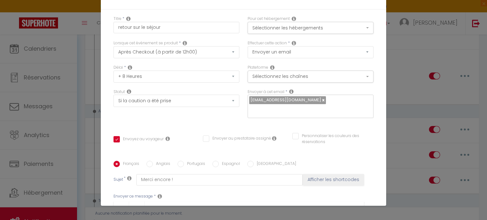
checkbox input "false"
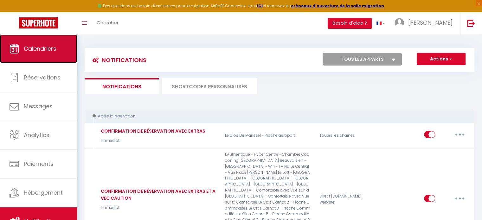
click at [43, 55] on link "Calendriers" at bounding box center [38, 49] width 77 height 29
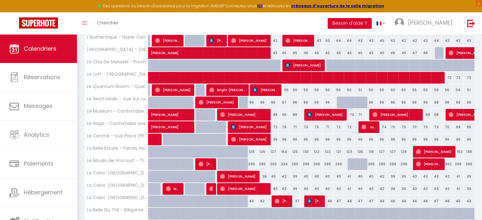
scroll to position [211, 0]
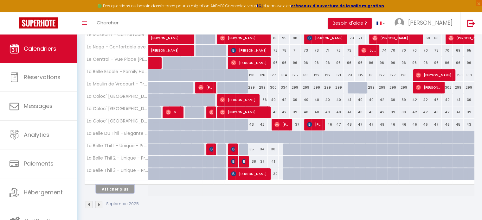
click at [119, 189] on button "Afficher plus" at bounding box center [115, 189] width 38 height 9
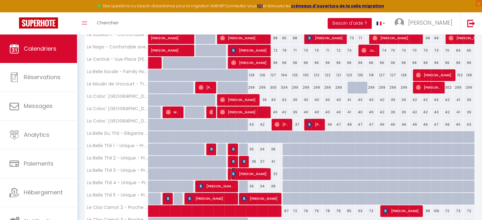
click at [251, 171] on span "[PERSON_NAME]" at bounding box center [249, 174] width 36 height 12
select select "OK"
select select "0"
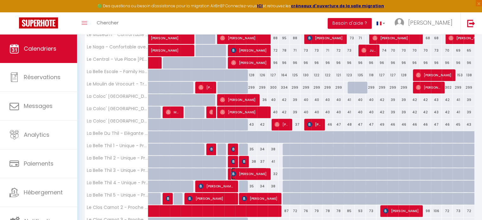
select select "1"
select select
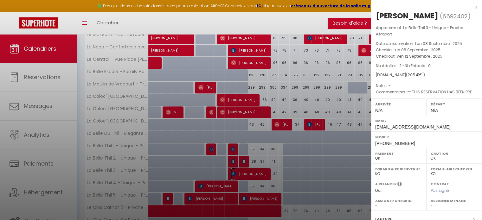
select select "32861"
click at [274, 194] on div at bounding box center [241, 110] width 482 height 220
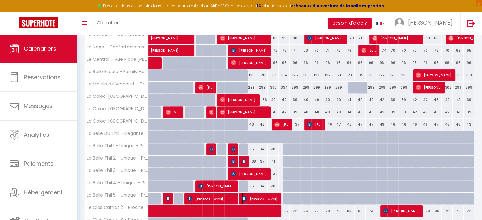
click at [267, 195] on span "[PERSON_NAME]" at bounding box center [260, 199] width 36 height 12
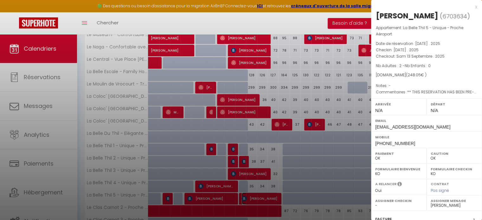
scroll to position [80, 0]
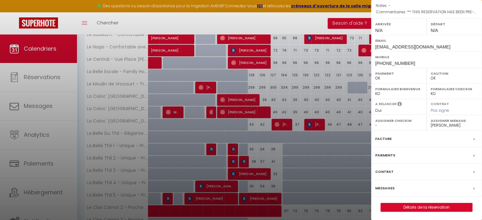
click at [392, 186] on label "Messages" at bounding box center [384, 188] width 19 height 7
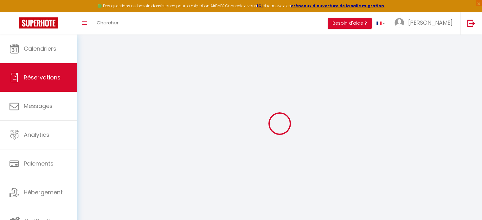
type input "youcef"
type input "rahmani"
type input "[EMAIL_ADDRESS][DOMAIN_NAME]"
type input "[PHONE_NUMBER]"
select select "FR"
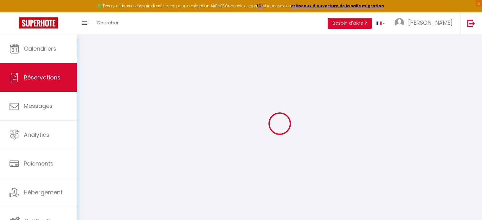
type input "40.63"
type input "3.4699999999999998"
select select "42777"
select select "1"
select select
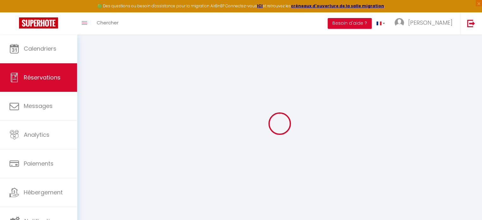
select select
type input "2"
select select "12"
select select "15"
type input "199"
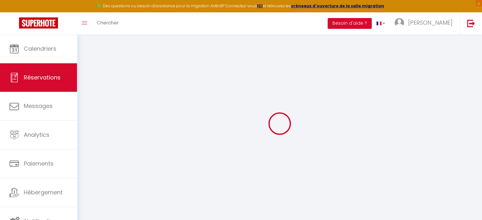
checkbox input "false"
type input "0"
select select "2"
type input "0"
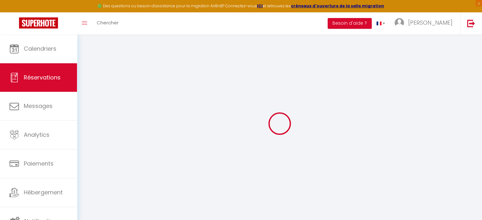
type input "0"
select select
checkbox input "false"
select select
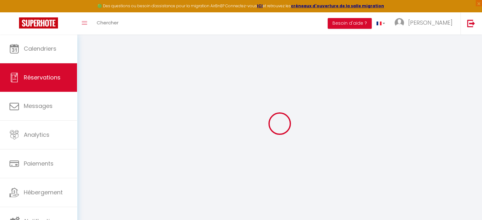
select select
checkbox input "false"
select select
checkbox input "false"
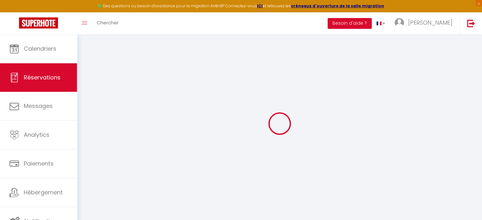
select select
checkbox input "false"
type textarea "** THIS RESERVATION HAS BEEN PRE-PAID ** BOOKING NOTE : Payment charge is EUR 3…"
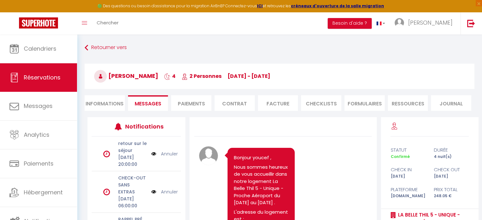
scroll to position [2359, 0]
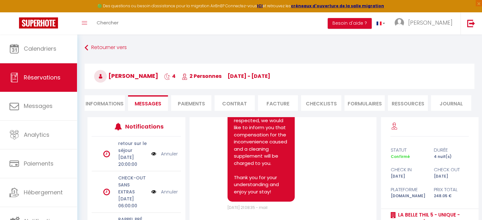
click at [279, 104] on li "Facture" at bounding box center [278, 103] width 40 height 16
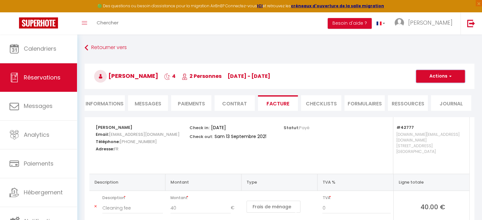
click at [430, 79] on button "Actions" at bounding box center [440, 76] width 49 height 13
click at [428, 108] on link "Envoyer la facture" at bounding box center [435, 107] width 53 height 8
type input "[EMAIL_ADDRESS][DOMAIN_NAME]"
select select "fr"
type input "Votre facture 6703634 - La Belle Thil 5 - Unique - Proche Aéroport"
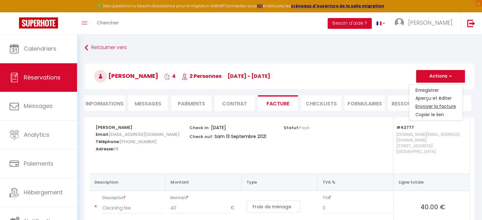
type textarea "Bonjour, Voici le lien pour télécharger votre facture : [URL][DOMAIN_NAME] Déta…"
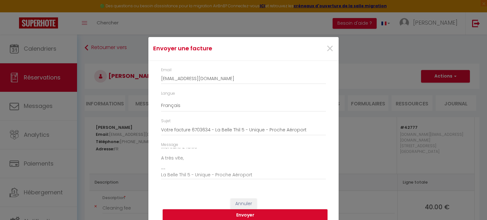
scroll to position [7, 0]
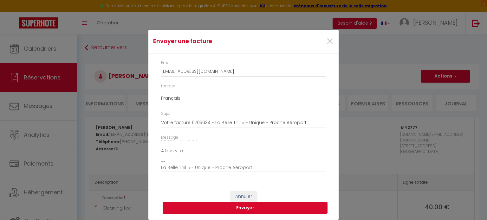
click at [249, 210] on button "Envoyer" at bounding box center [245, 208] width 165 height 12
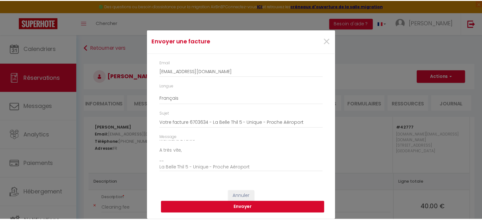
scroll to position [0, 0]
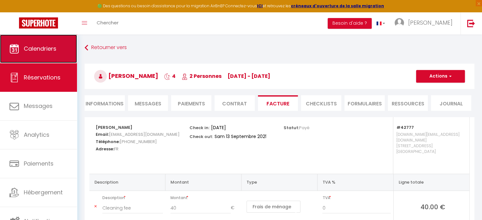
click at [46, 49] on span "Calendriers" at bounding box center [40, 49] width 33 height 8
